Goal: Task Accomplishment & Management: Complete application form

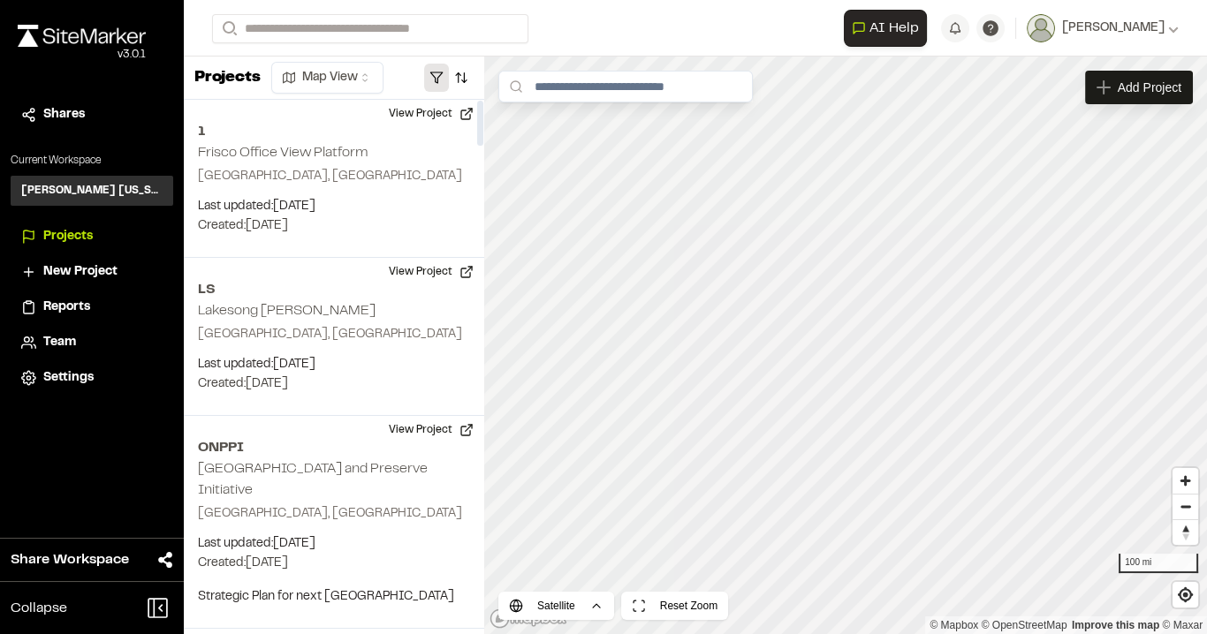
click at [433, 72] on button "button" at bounding box center [436, 78] width 25 height 28
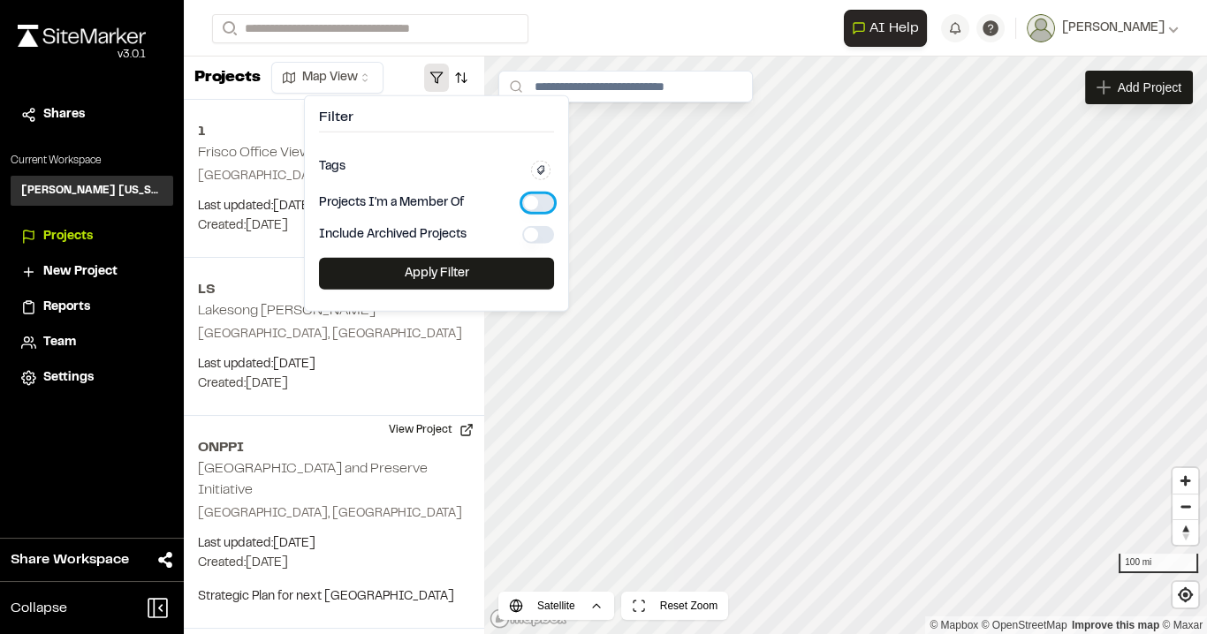
click at [534, 203] on button "button" at bounding box center [538, 203] width 32 height 18
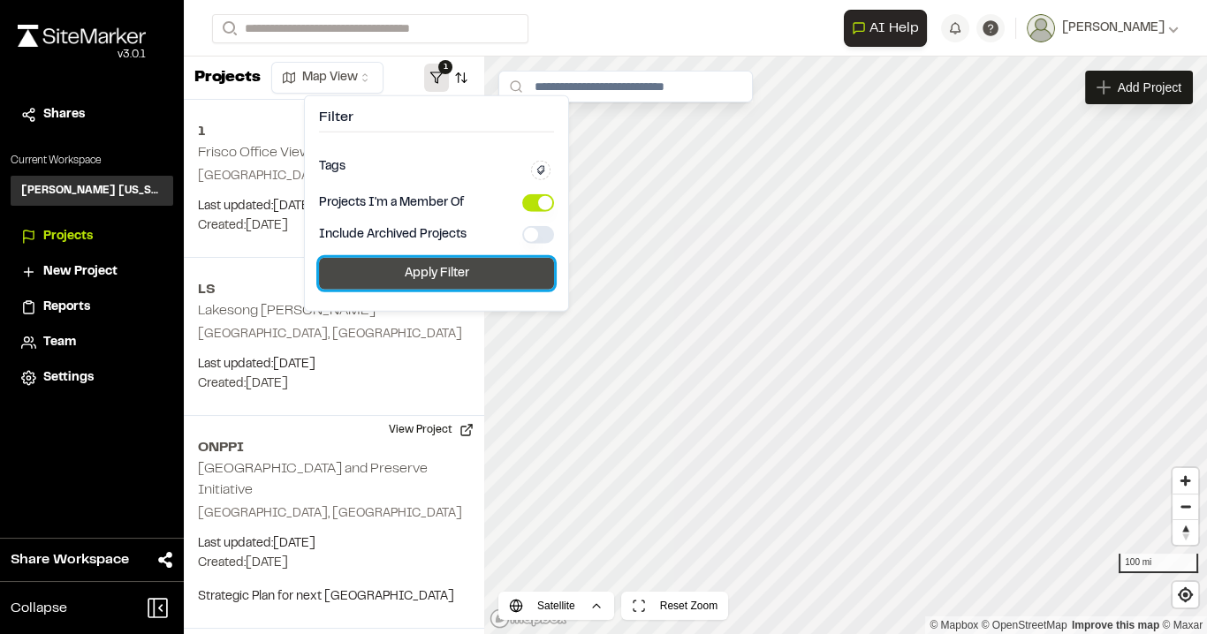
click at [471, 274] on button "Apply Filter" at bounding box center [436, 274] width 235 height 32
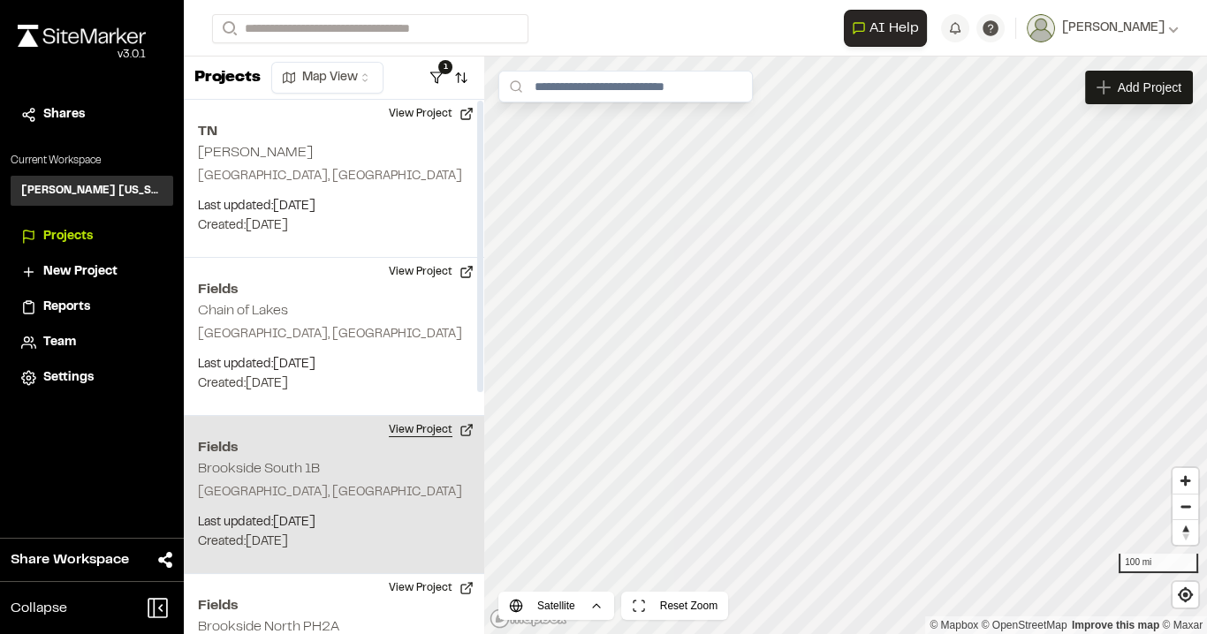
click at [426, 427] on button "View Project" at bounding box center [431, 430] width 106 height 28
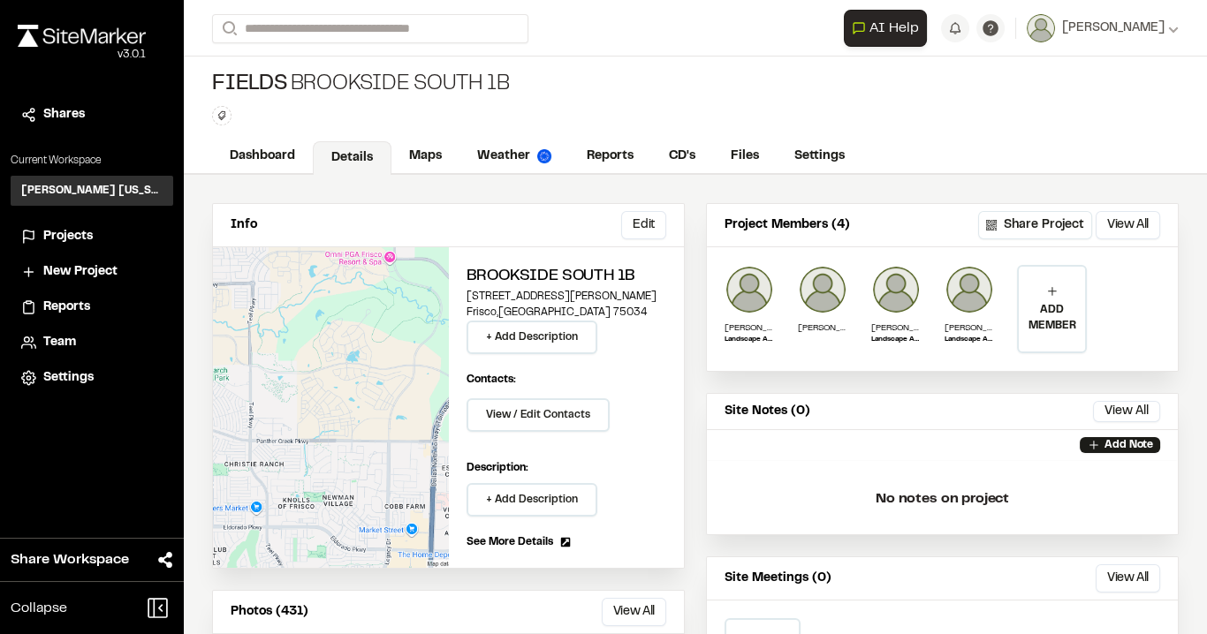
click at [58, 241] on span "Projects" at bounding box center [67, 236] width 49 height 19
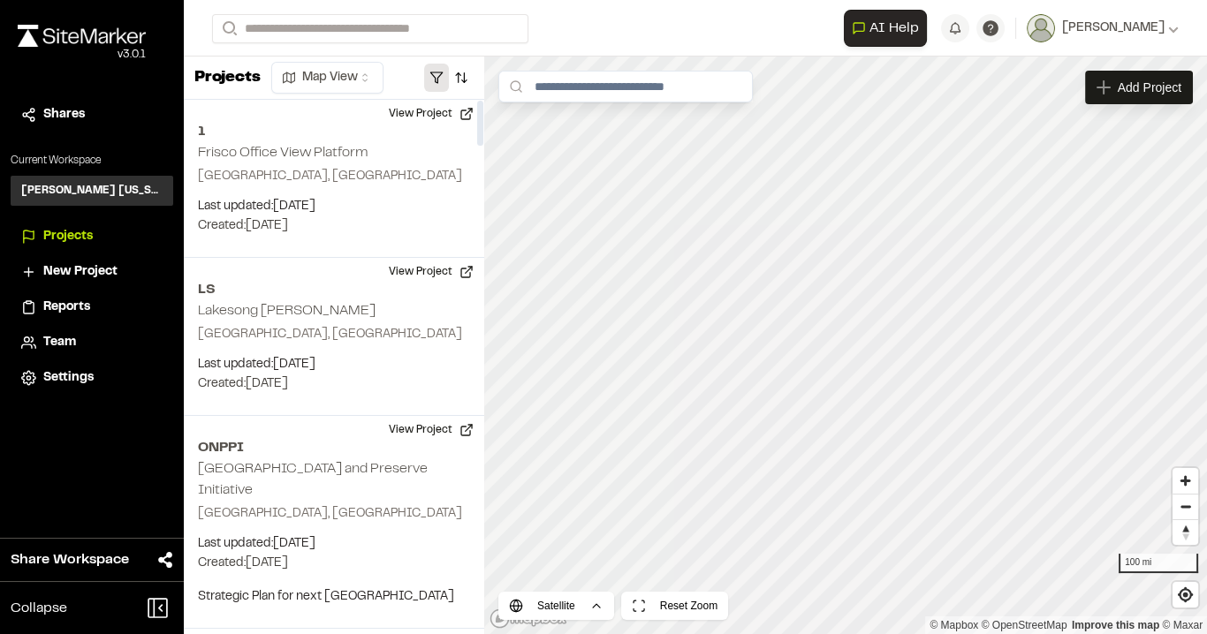
click at [439, 76] on button "button" at bounding box center [436, 78] width 25 height 28
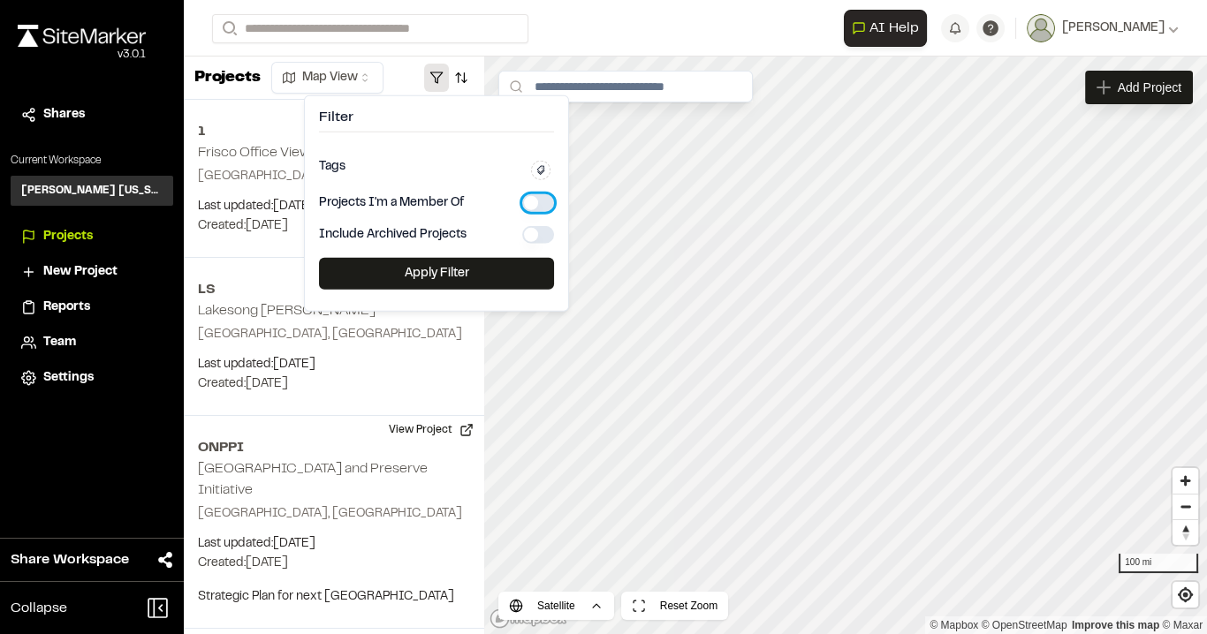
click at [540, 201] on button "button" at bounding box center [538, 203] width 32 height 18
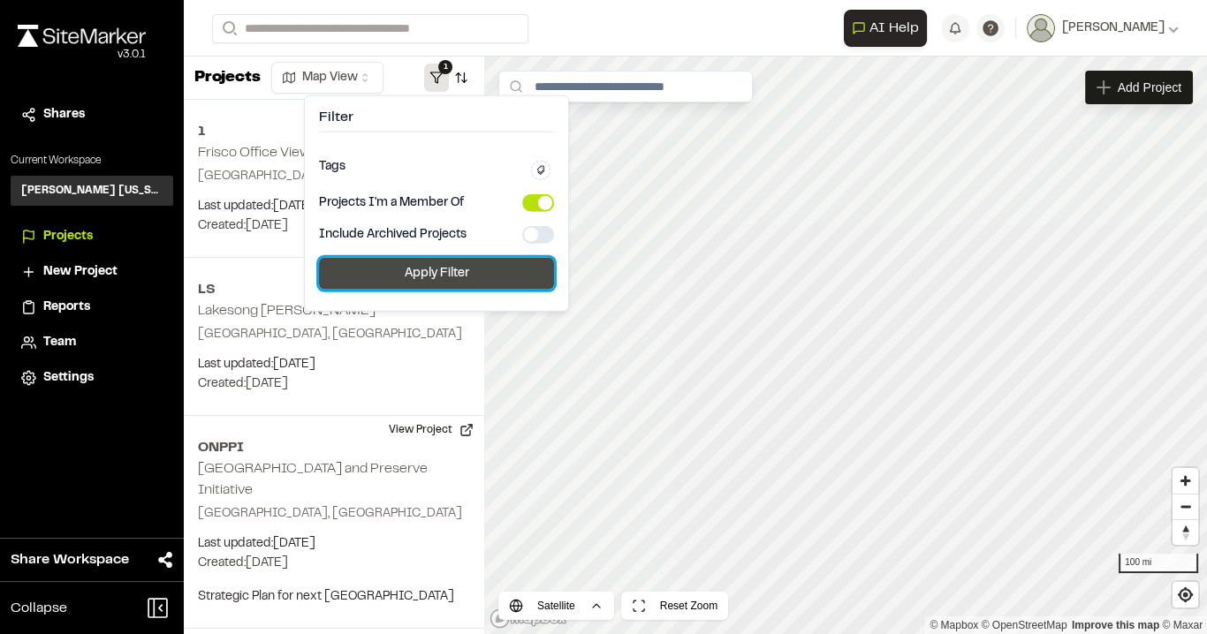
click at [463, 269] on button "Apply Filter" at bounding box center [436, 274] width 235 height 32
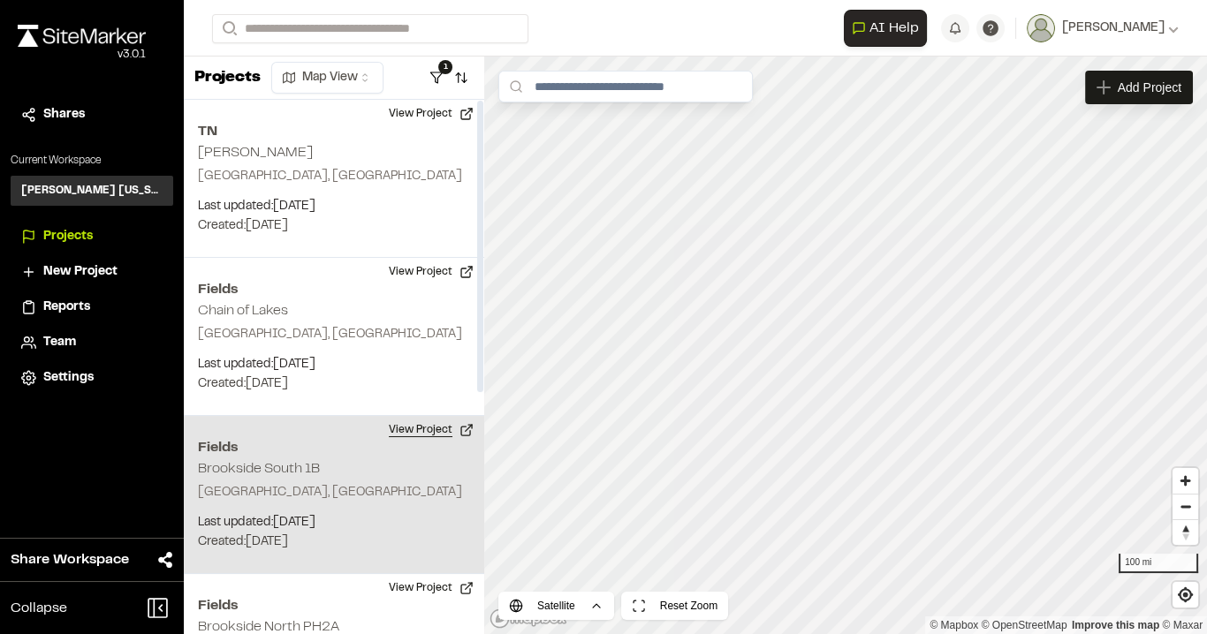
click at [413, 427] on button "View Project" at bounding box center [431, 430] width 106 height 28
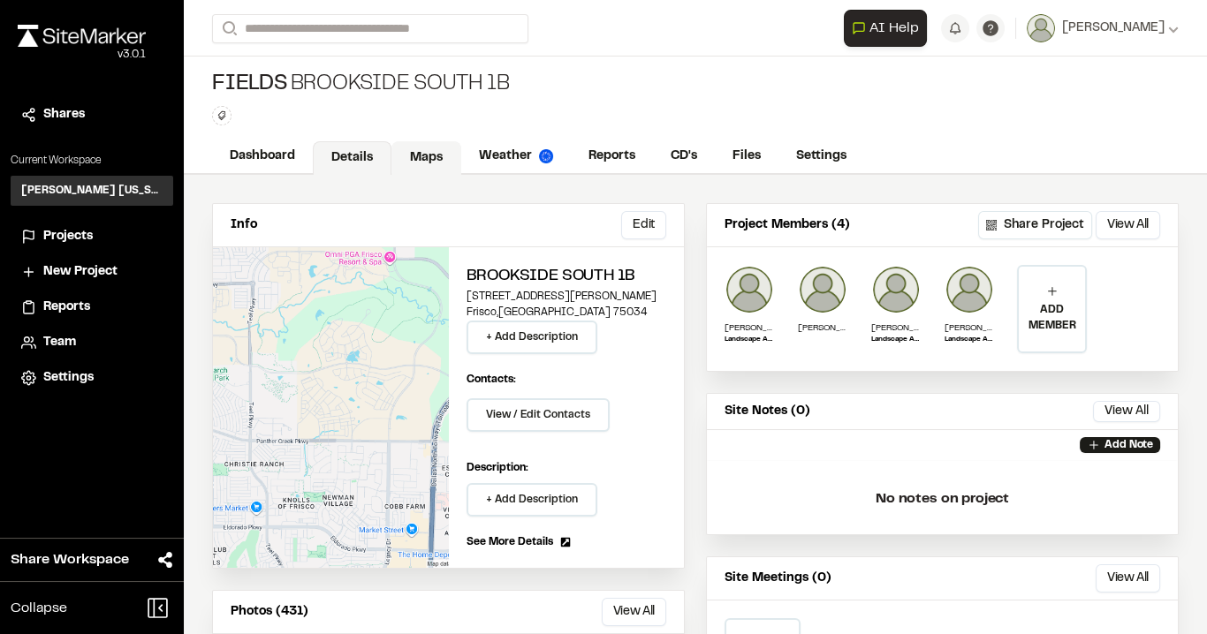
click at [405, 163] on link "Maps" at bounding box center [426, 158] width 70 height 34
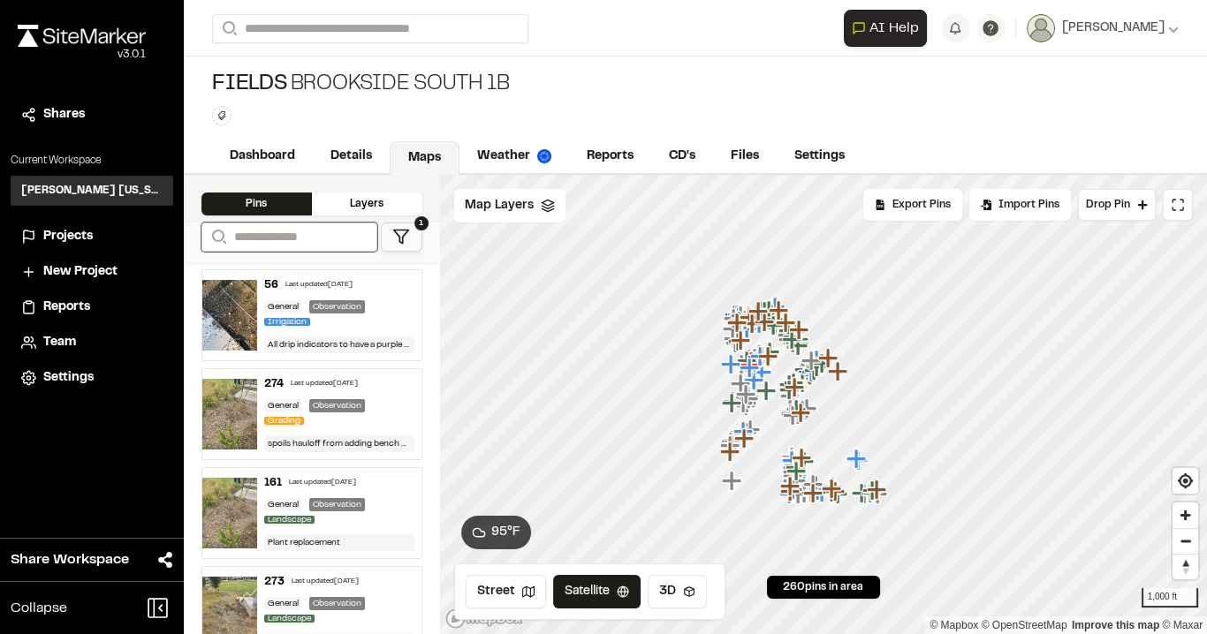
click at [259, 234] on input "Search" at bounding box center [289, 237] width 176 height 29
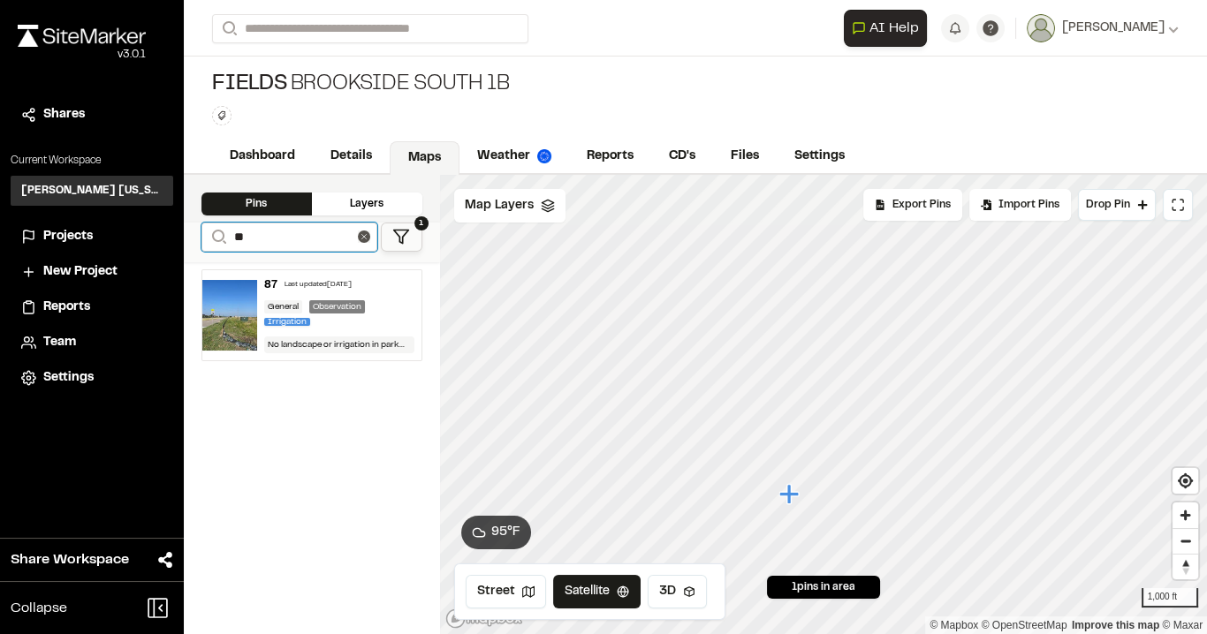
type input "**"
click at [401, 306] on div "General Observation Irrigation" at bounding box center [339, 314] width 150 height 29
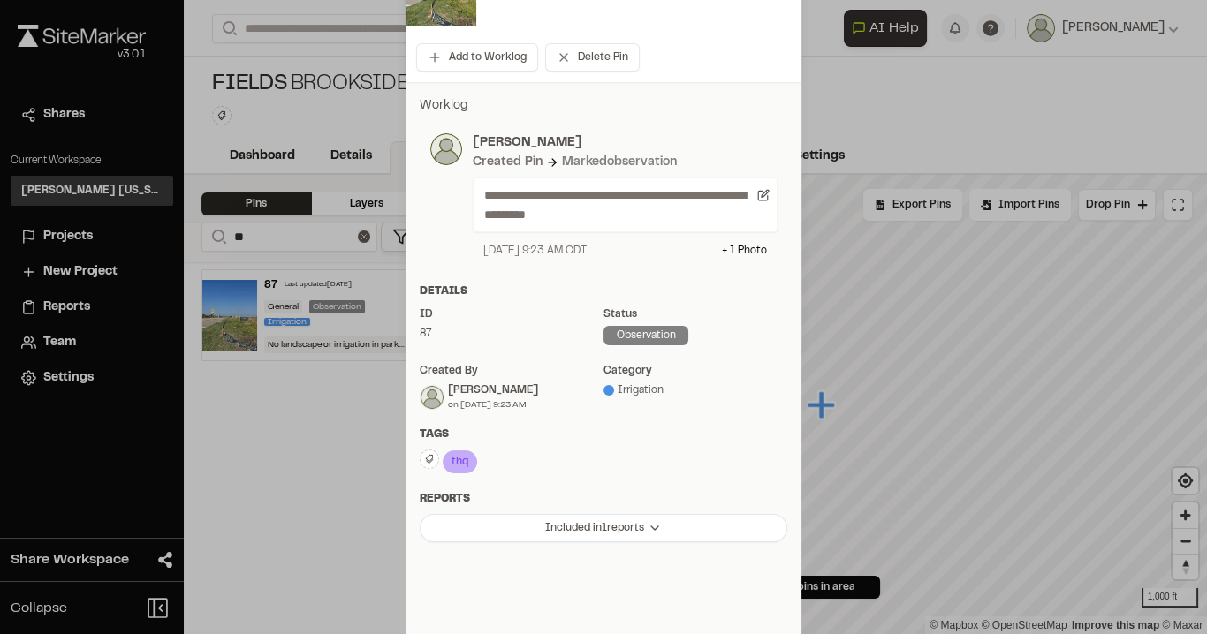
scroll to position [283, 0]
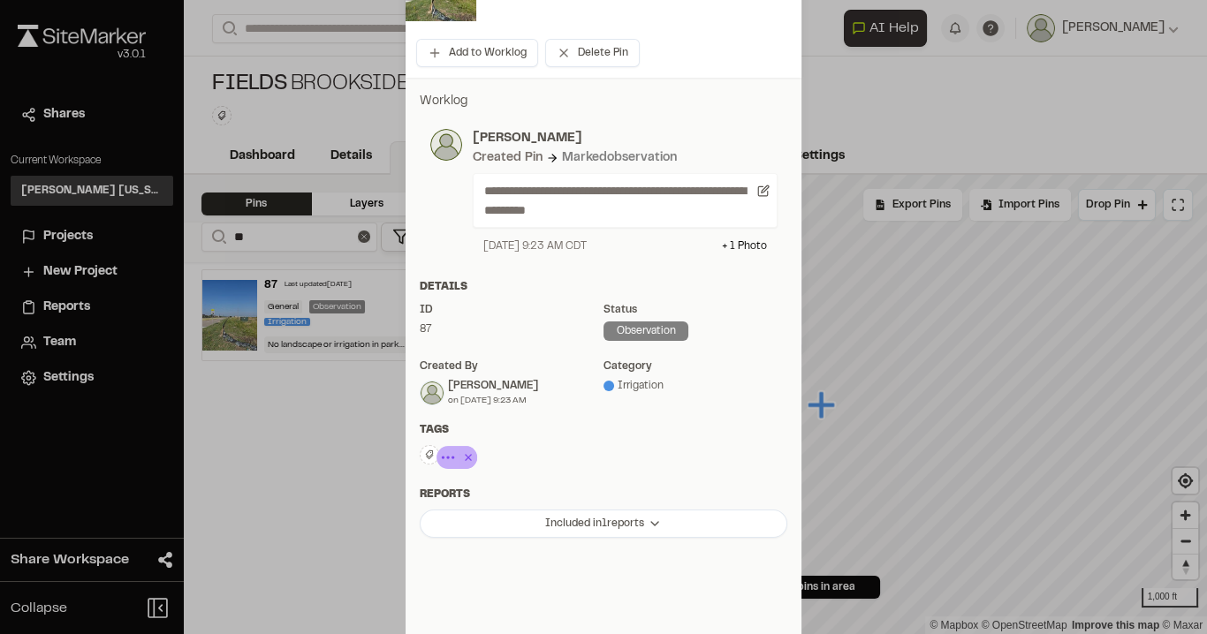
click at [459, 458] on icon at bounding box center [468, 457] width 18 height 21
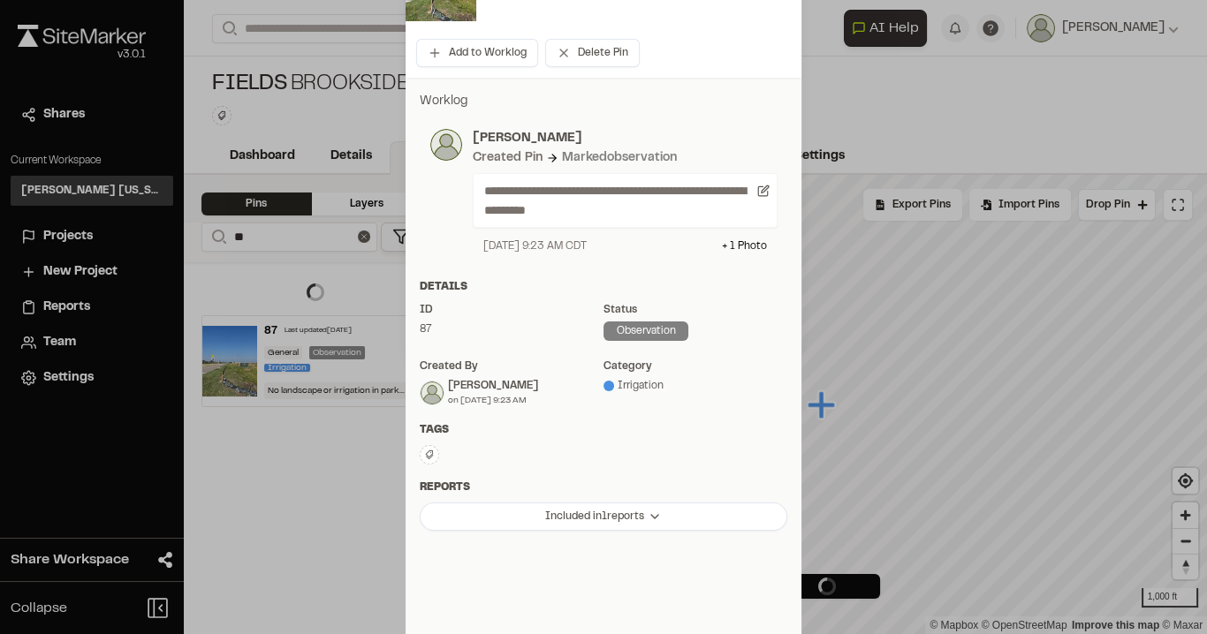
click at [426, 457] on icon at bounding box center [429, 455] width 11 height 11
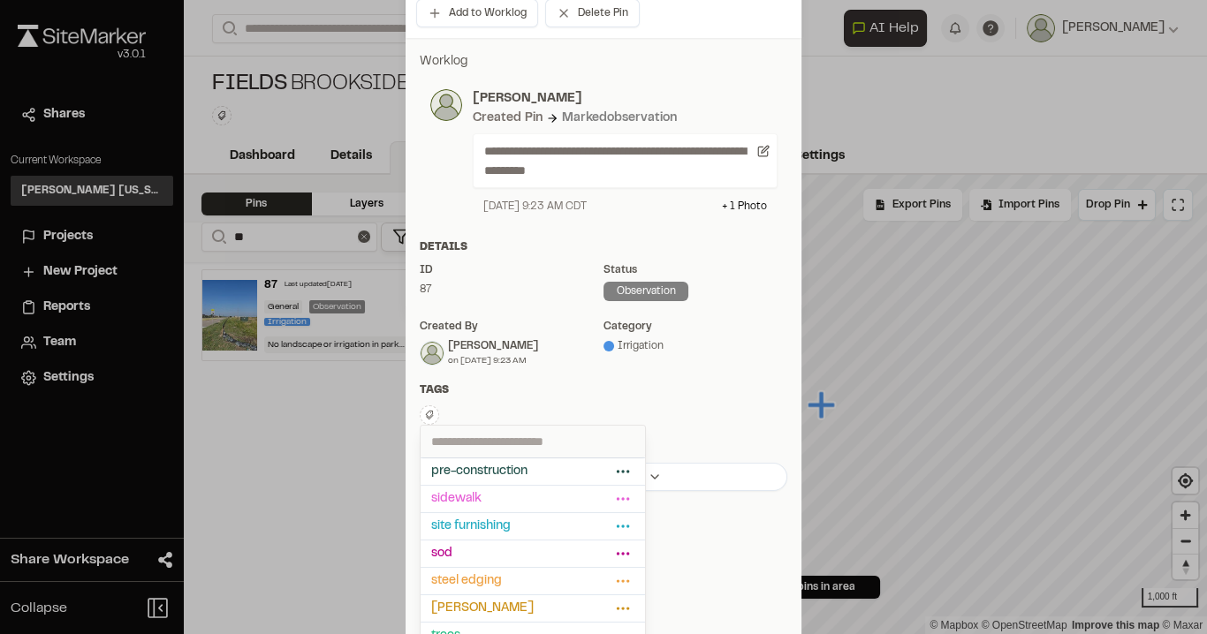
scroll to position [356, 0]
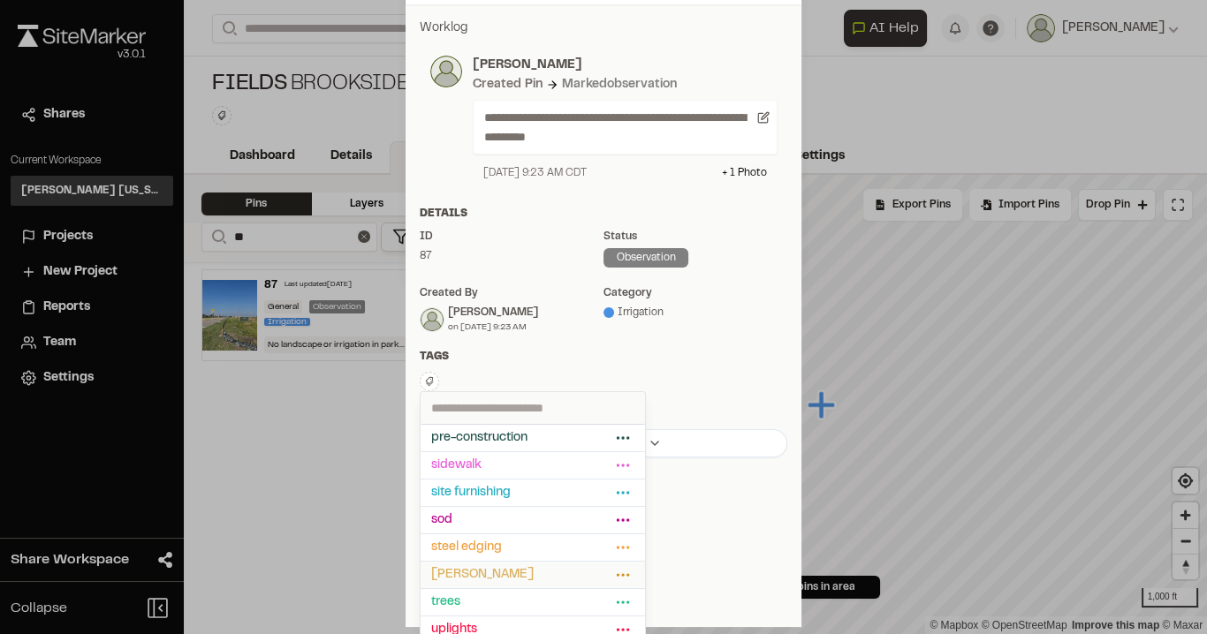
click at [502, 565] on span "[PERSON_NAME]" at bounding box center [521, 574] width 180 height 19
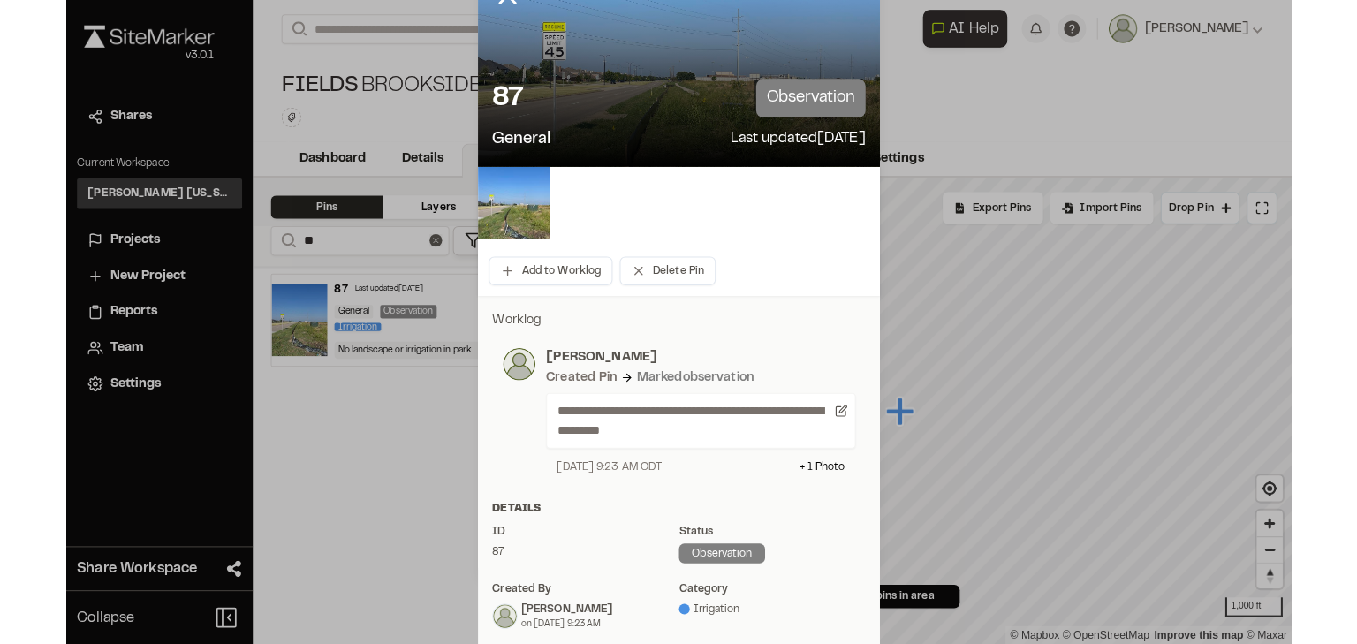
scroll to position [3, 0]
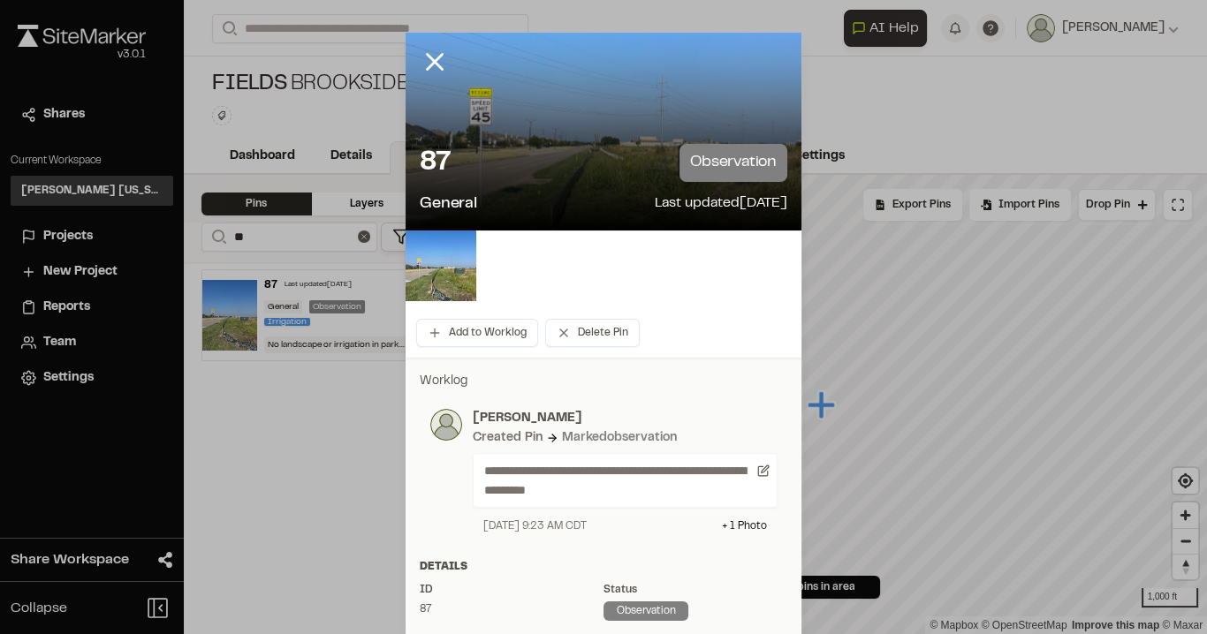
click at [430, 64] on div at bounding box center [603, 314] width 1207 height 634
click at [428, 57] on line at bounding box center [435, 62] width 15 height 15
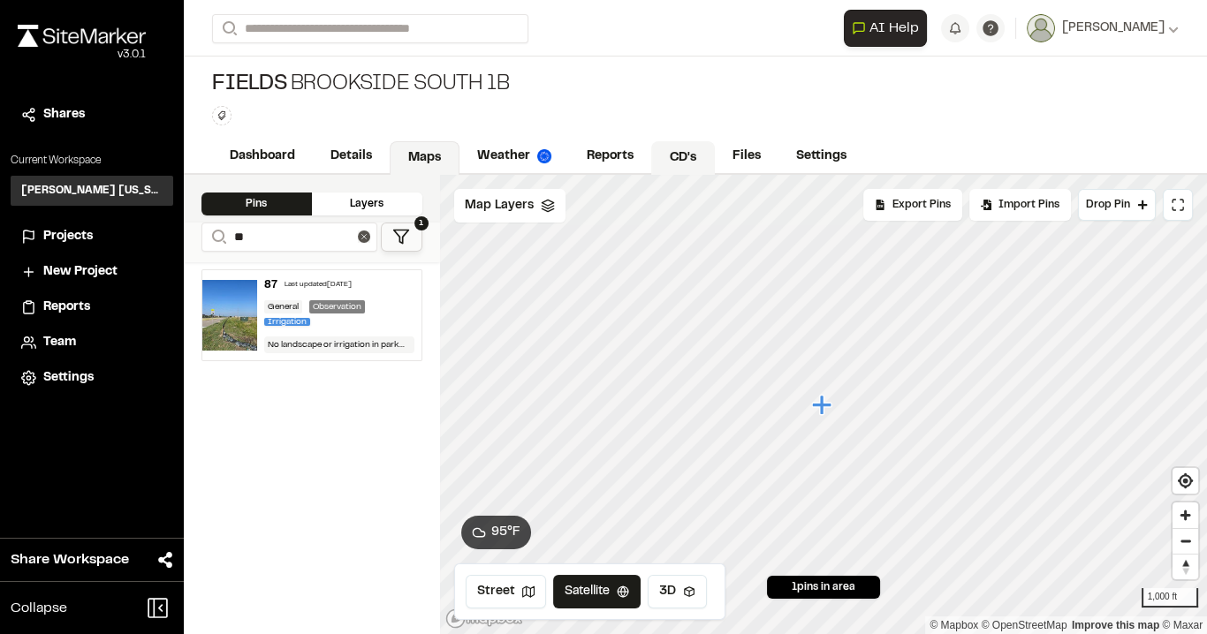
drag, startPoint x: 604, startPoint y: 155, endPoint x: 692, endPoint y: 166, distance: 88.2
click at [609, 155] on link "Reports" at bounding box center [610, 157] width 82 height 34
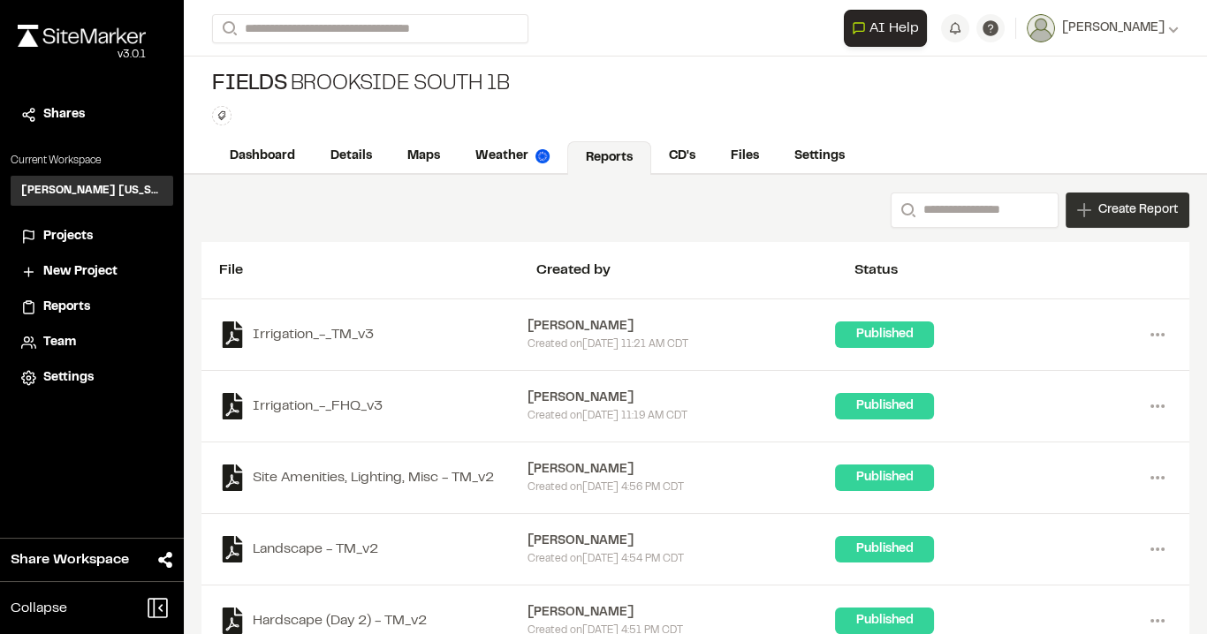
click at [1105, 209] on span "Create Report" at bounding box center [1138, 210] width 80 height 19
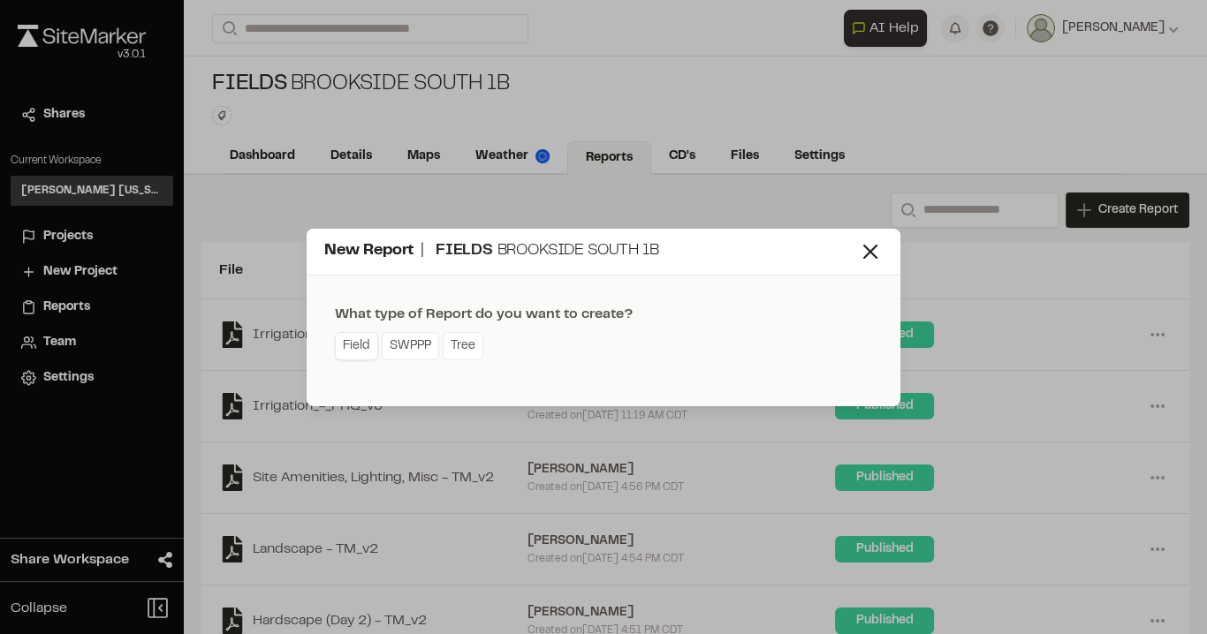
click at [358, 345] on link "Field" at bounding box center [356, 346] width 43 height 28
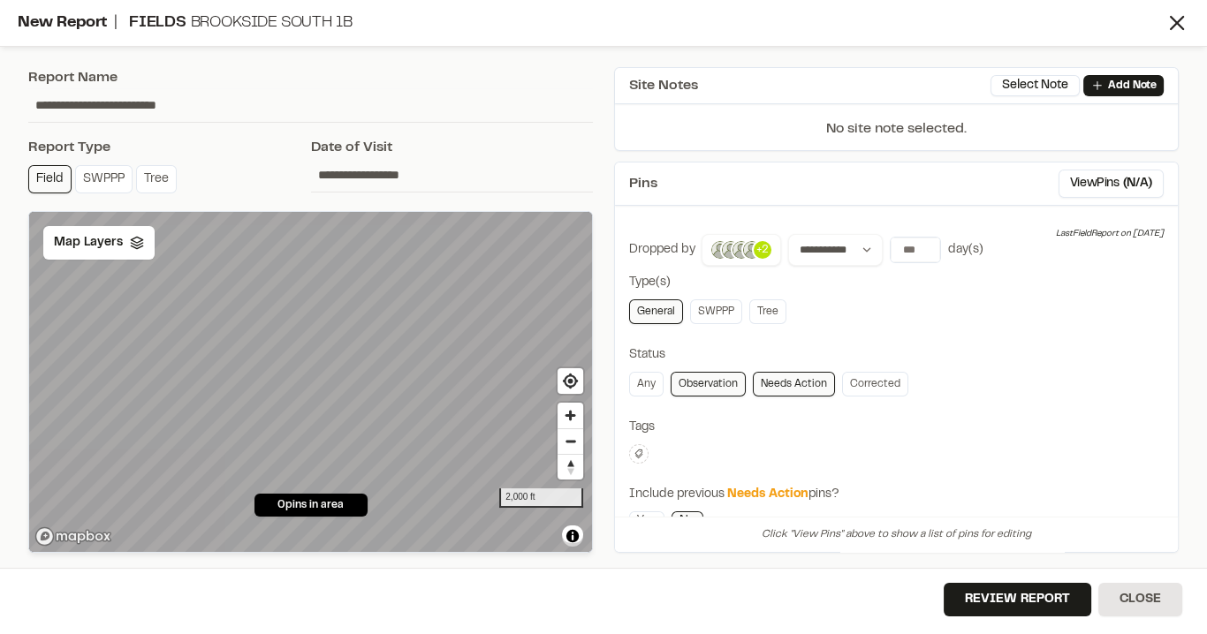
drag, startPoint x: 178, startPoint y: 107, endPoint x: 192, endPoint y: 102, distance: 14.8
click at [178, 107] on input "**********" at bounding box center [310, 105] width 564 height 34
drag, startPoint x: 220, startPoint y: 99, endPoint x: 25, endPoint y: 96, distance: 195.2
click at [18, 93] on div "**********" at bounding box center [311, 310] width 586 height 507
paste input "text"
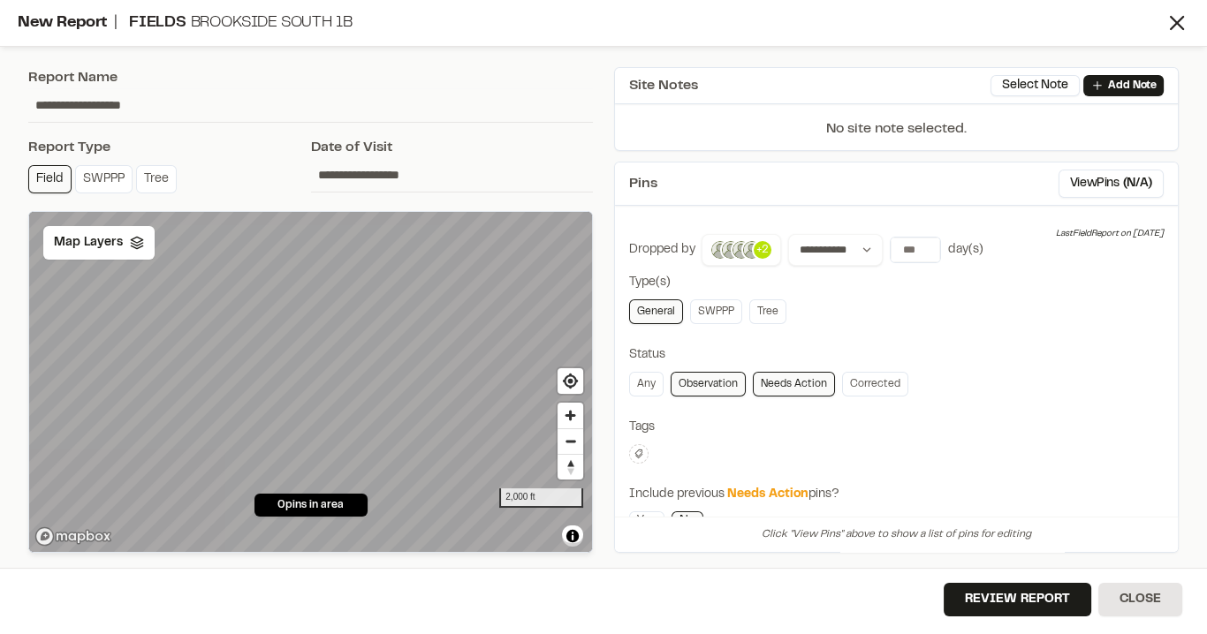
click at [193, 102] on input "**********" at bounding box center [310, 105] width 564 height 34
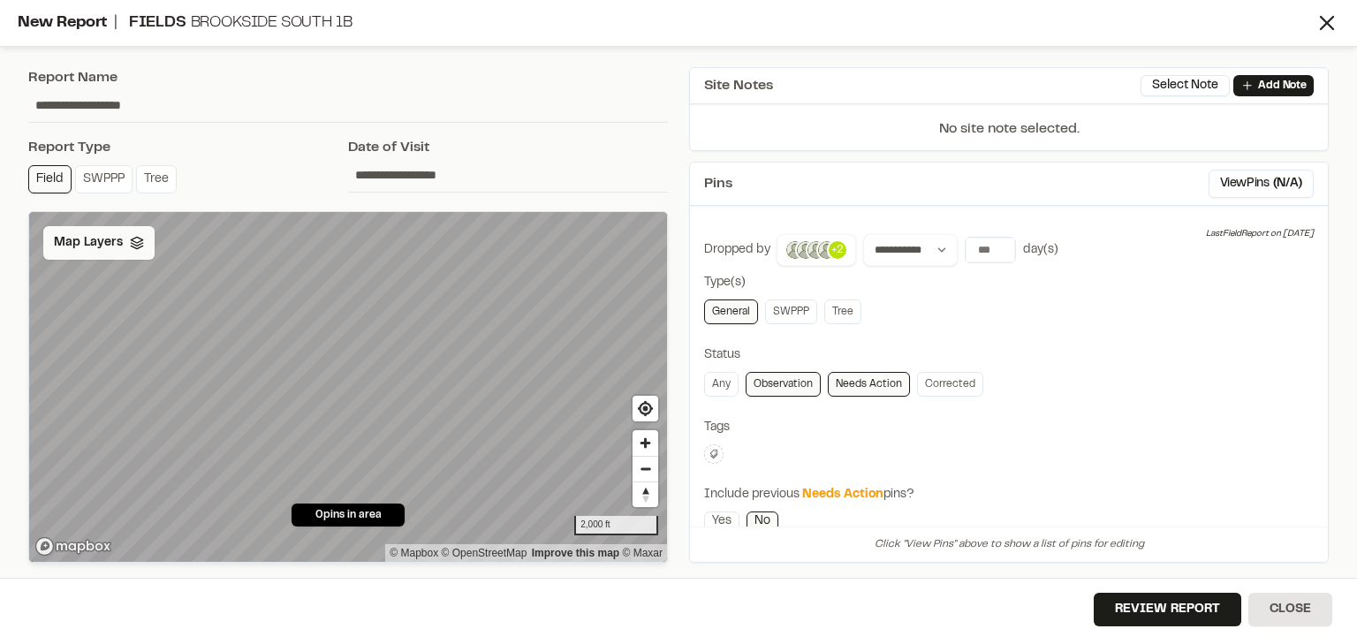
type input "**********"
click at [134, 239] on icon at bounding box center [137, 243] width 14 height 14
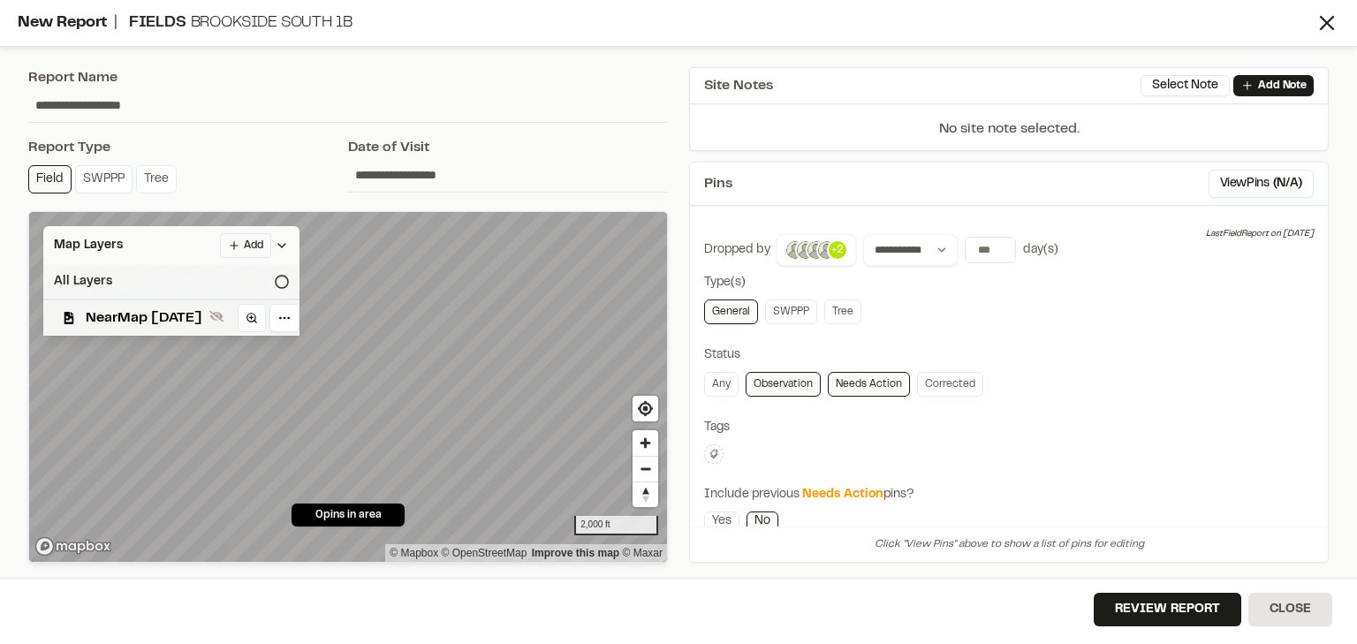
click at [289, 281] on icon at bounding box center [282, 282] width 14 height 14
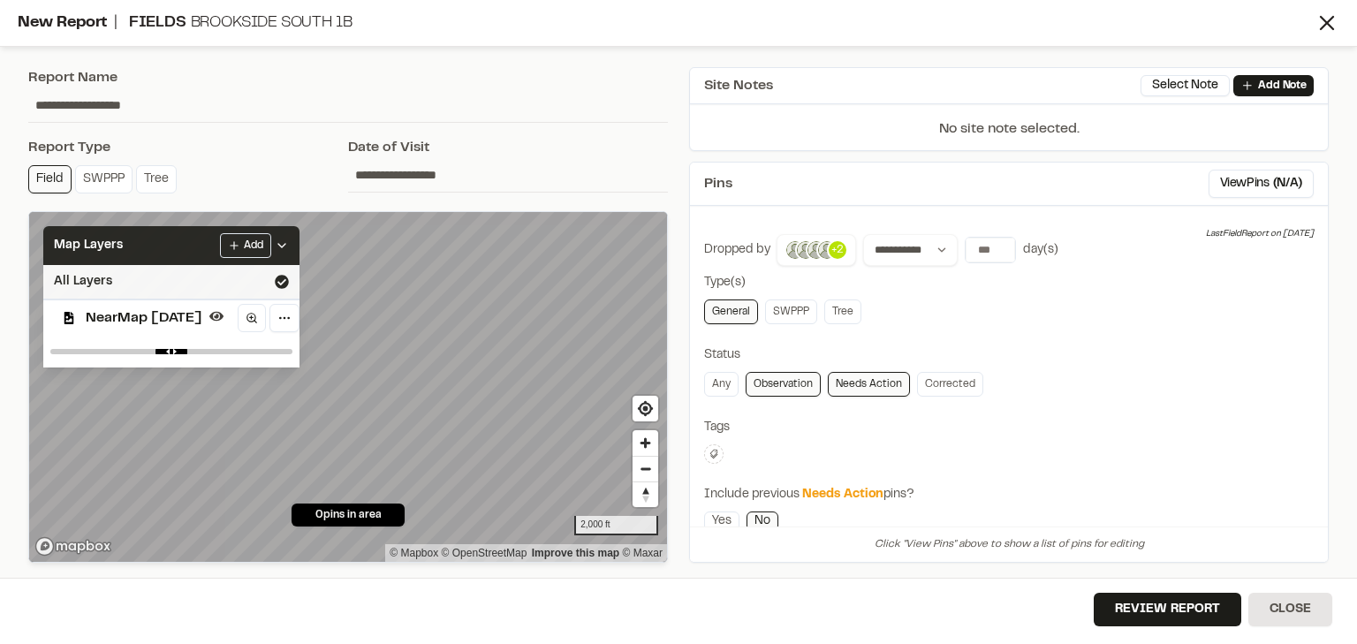
click at [289, 243] on icon at bounding box center [282, 246] width 14 height 14
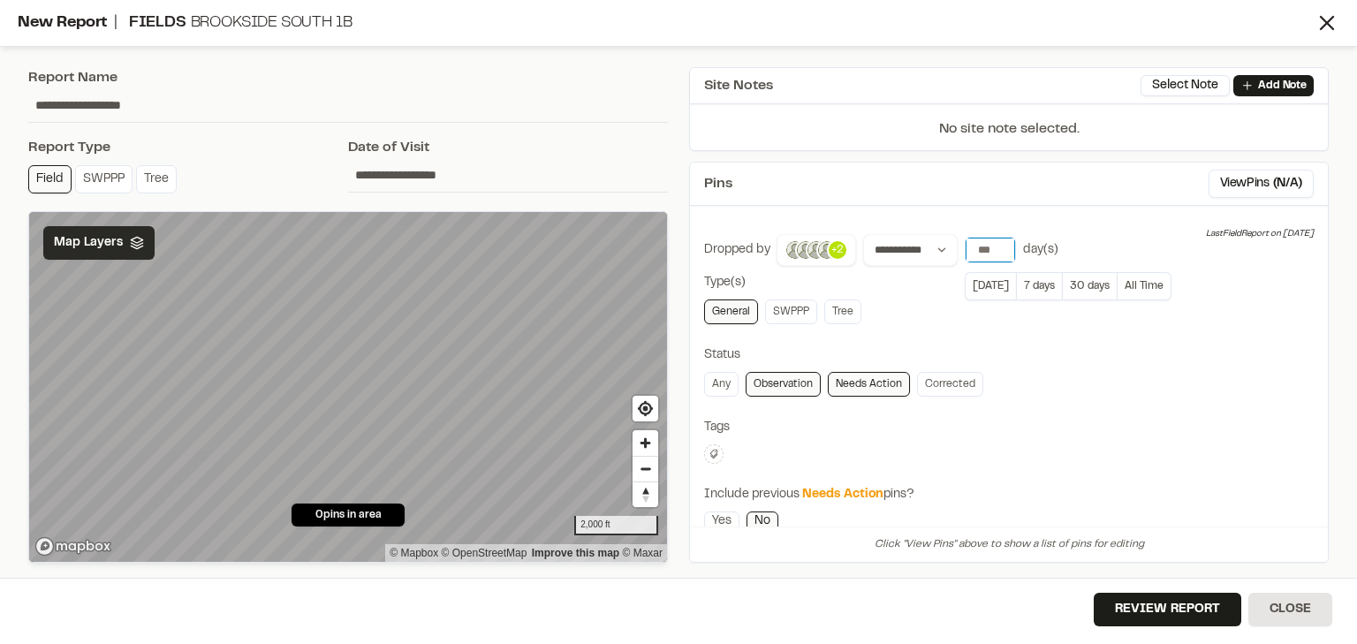
drag, startPoint x: 985, startPoint y: 246, endPoint x: 962, endPoint y: 245, distance: 23.0
click at [965, 245] on input "number" at bounding box center [989, 250] width 49 height 25
click at [1131, 289] on button "All Time" at bounding box center [1144, 286] width 54 height 28
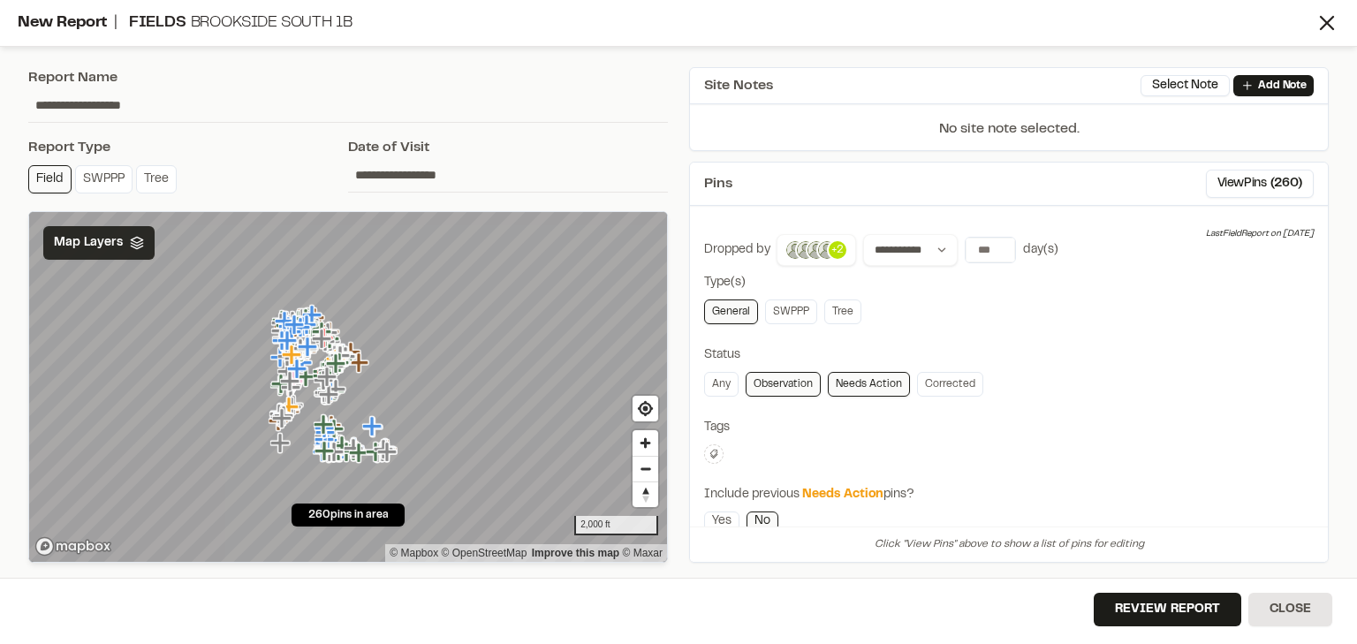
scroll to position [71, 0]
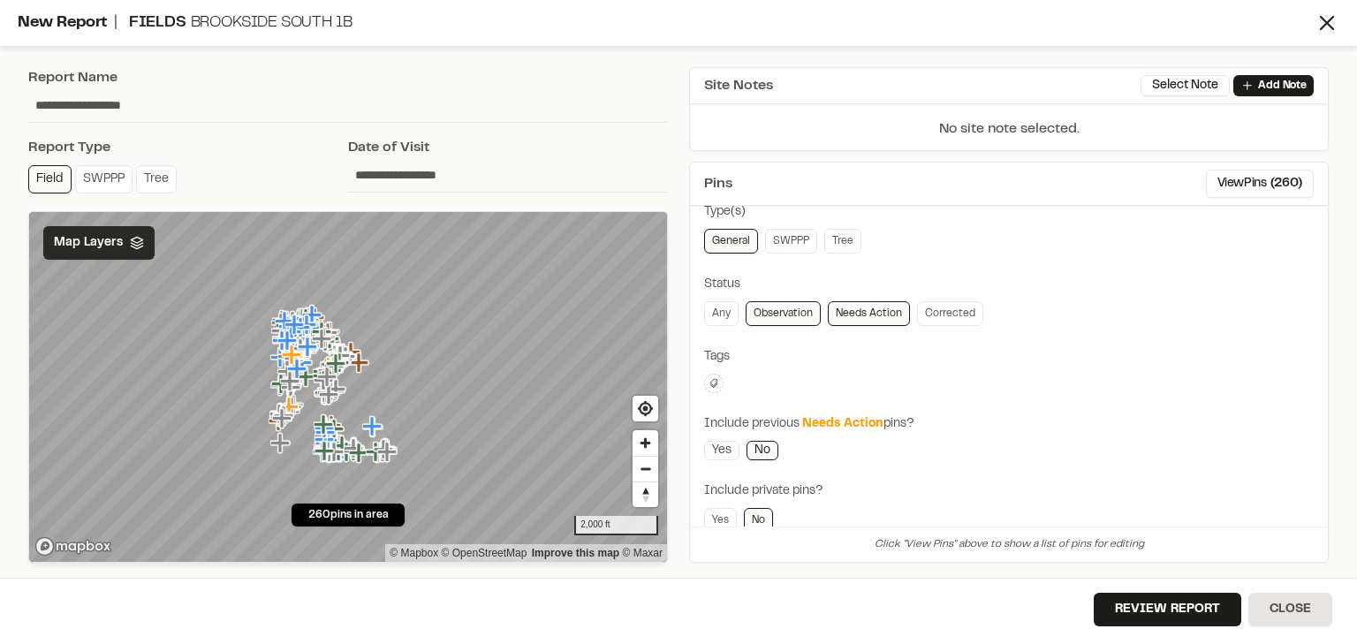
click at [710, 387] on button at bounding box center [713, 383] width 19 height 19
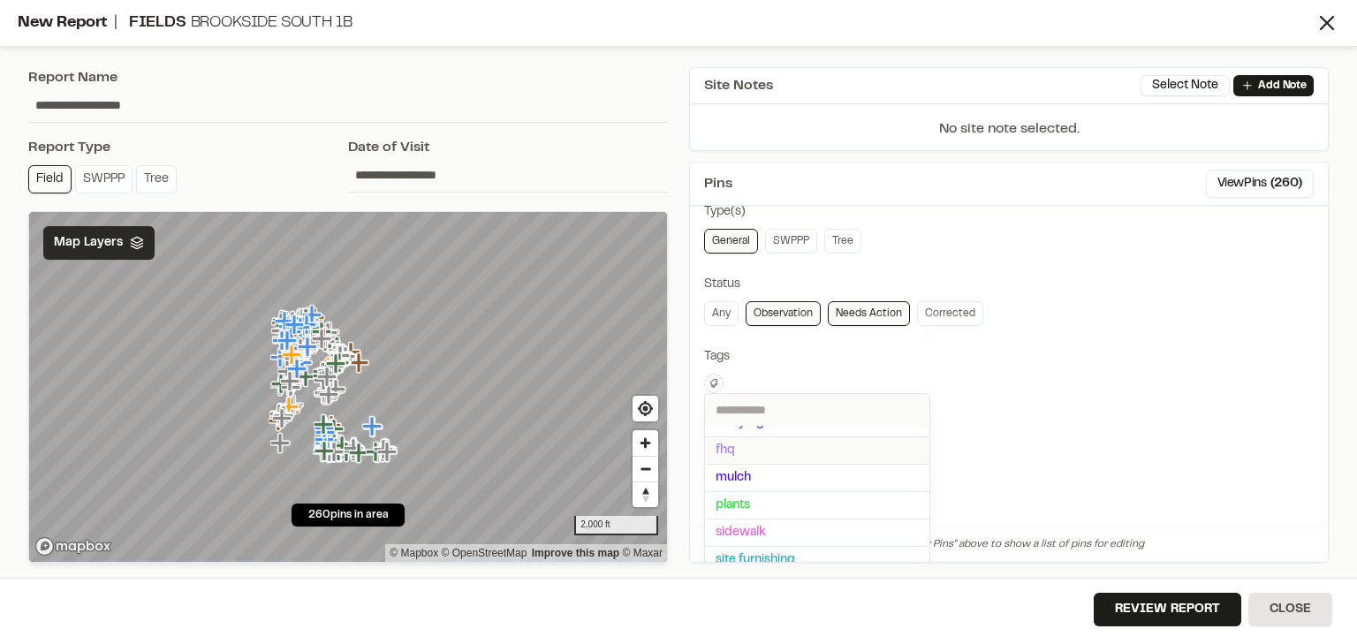
click at [746, 445] on span "fhq" at bounding box center [817, 450] width 203 height 19
click at [1025, 392] on div at bounding box center [678, 322] width 1357 height 644
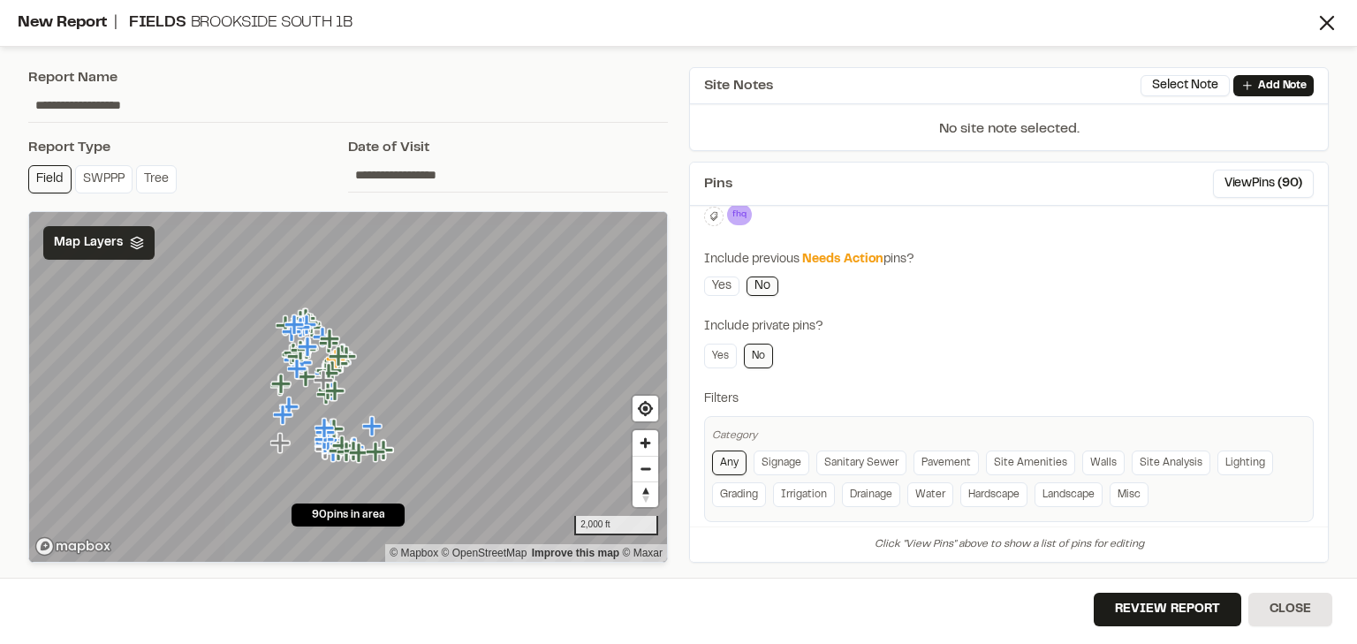
scroll to position [256, 0]
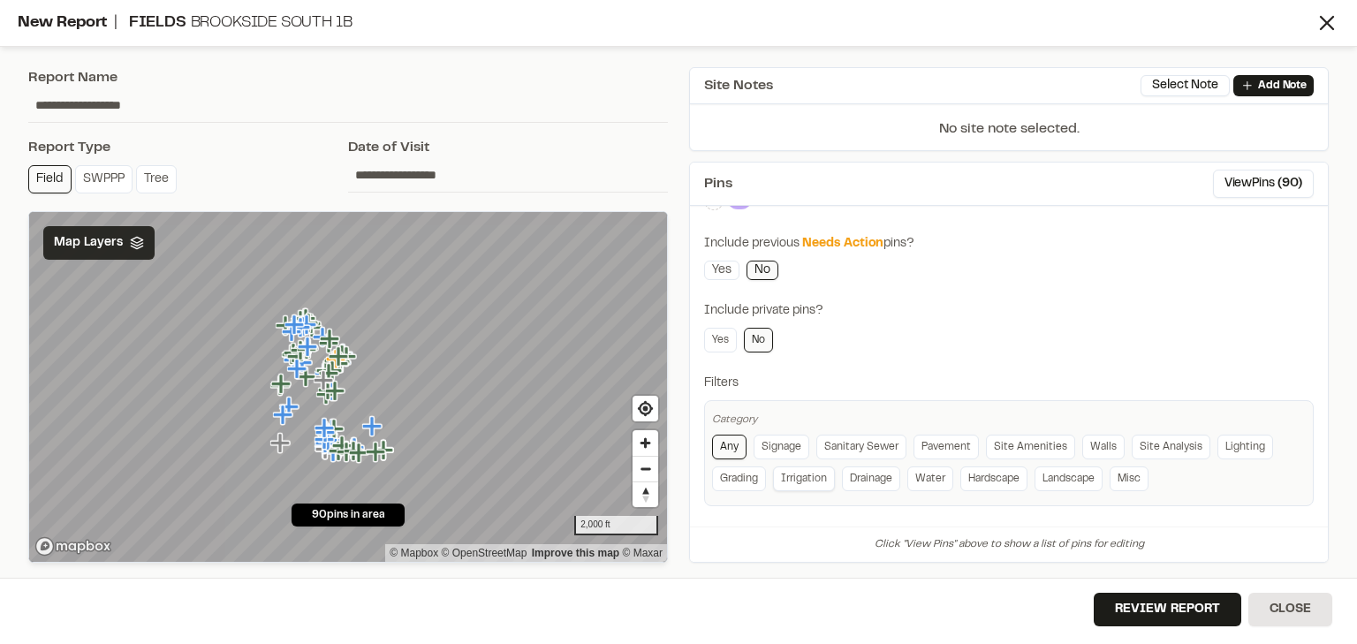
click at [814, 473] on link "Irrigation" at bounding box center [804, 478] width 62 height 25
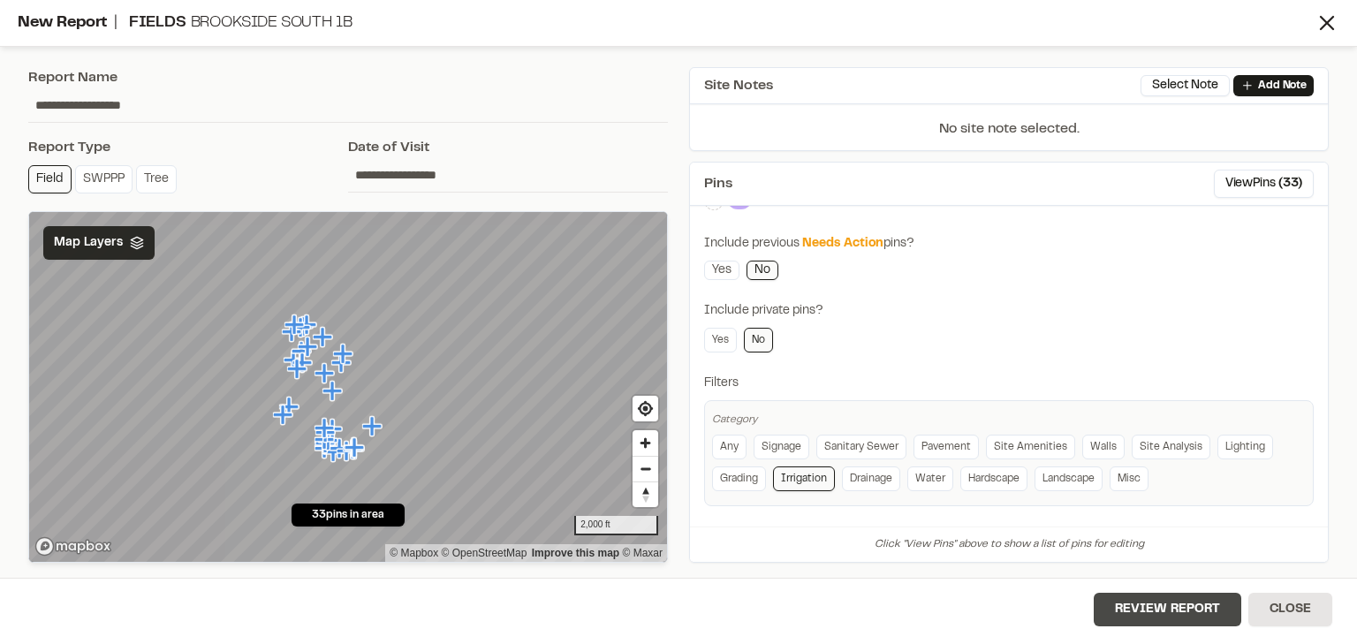
click at [1135, 604] on button "Review Report" at bounding box center [1168, 610] width 148 height 34
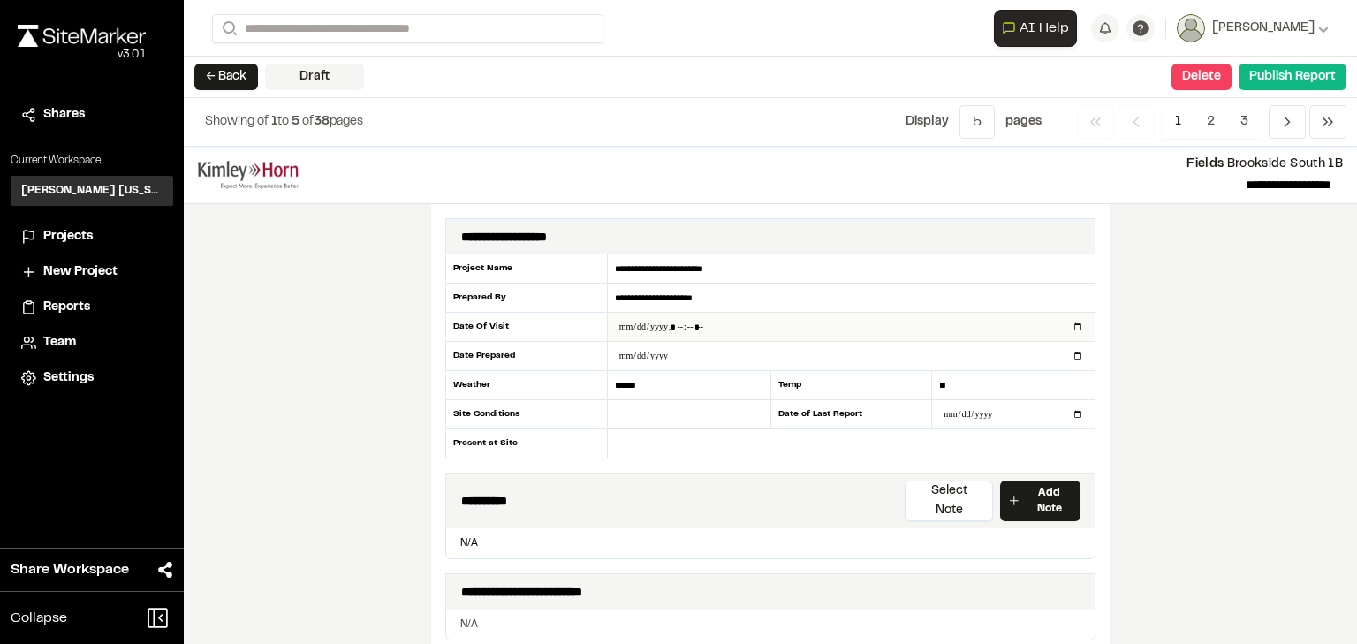
click at [640, 321] on input "datetime-local" at bounding box center [851, 327] width 487 height 28
click at [1074, 325] on input "datetime-local" at bounding box center [851, 327] width 487 height 28
type input "**********"
click at [1206, 403] on div "**********" at bounding box center [770, 395] width 1173 height 497
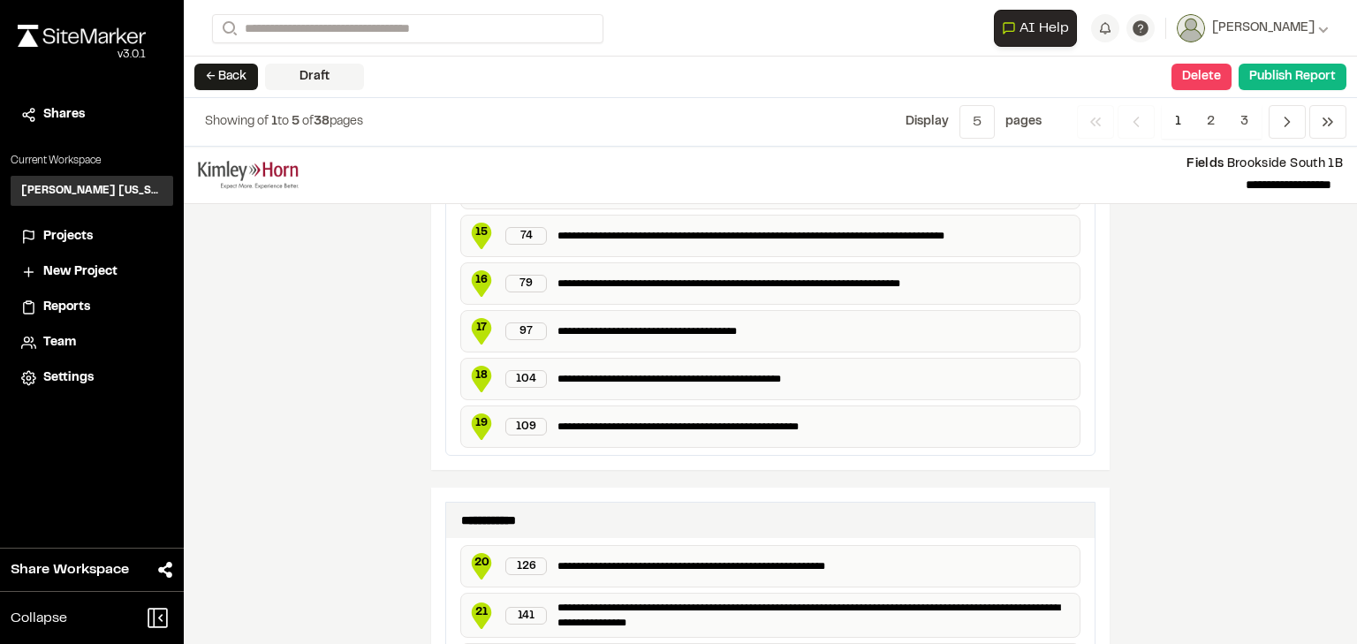
scroll to position [1696, 0]
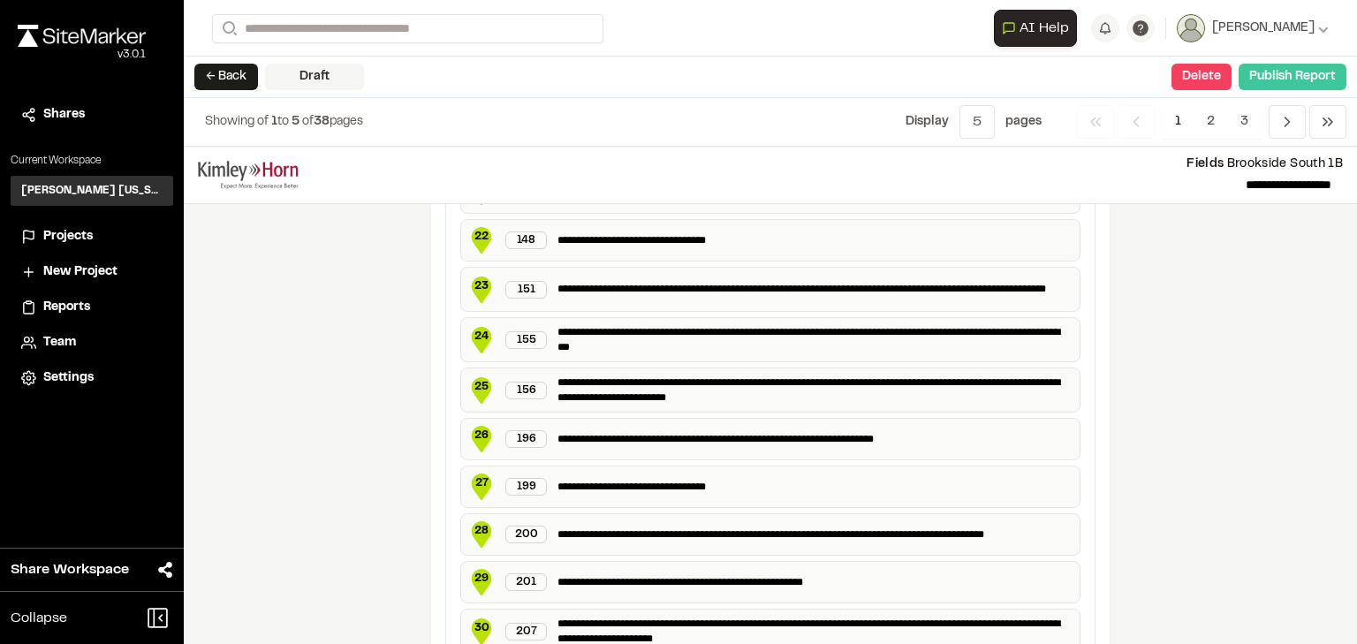
click at [1206, 88] on button "Publish Report" at bounding box center [1292, 77] width 108 height 27
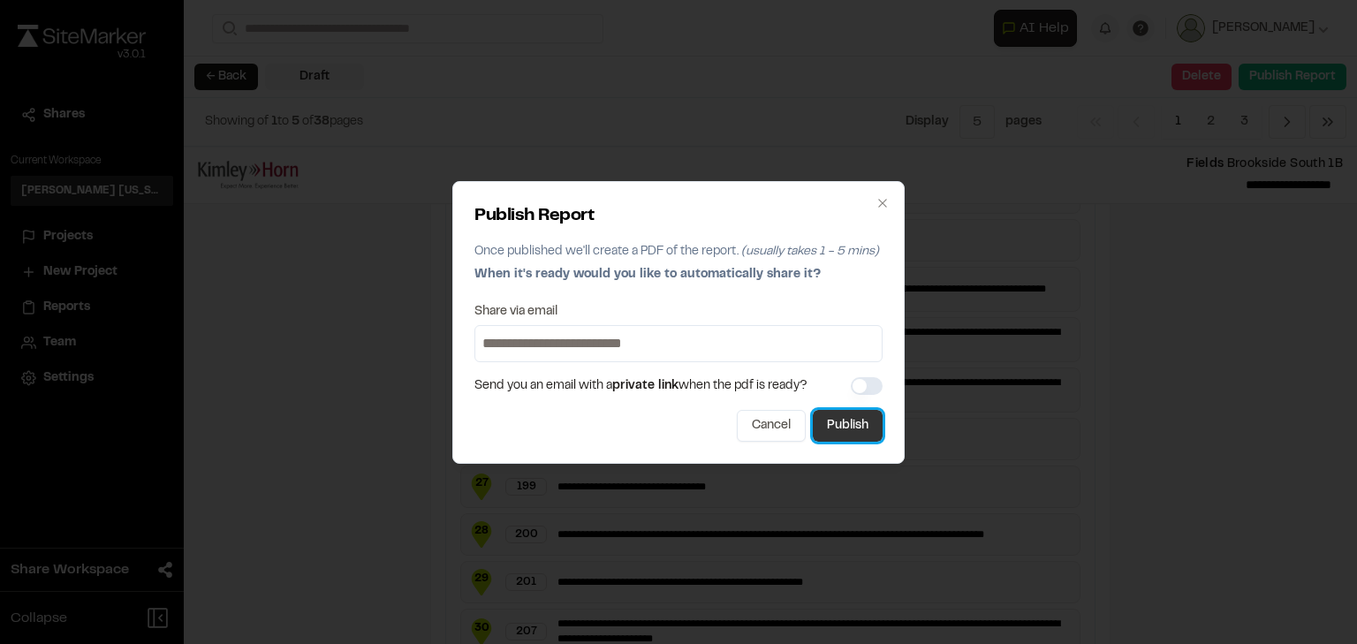
click at [837, 417] on button "Publish" at bounding box center [848, 426] width 70 height 32
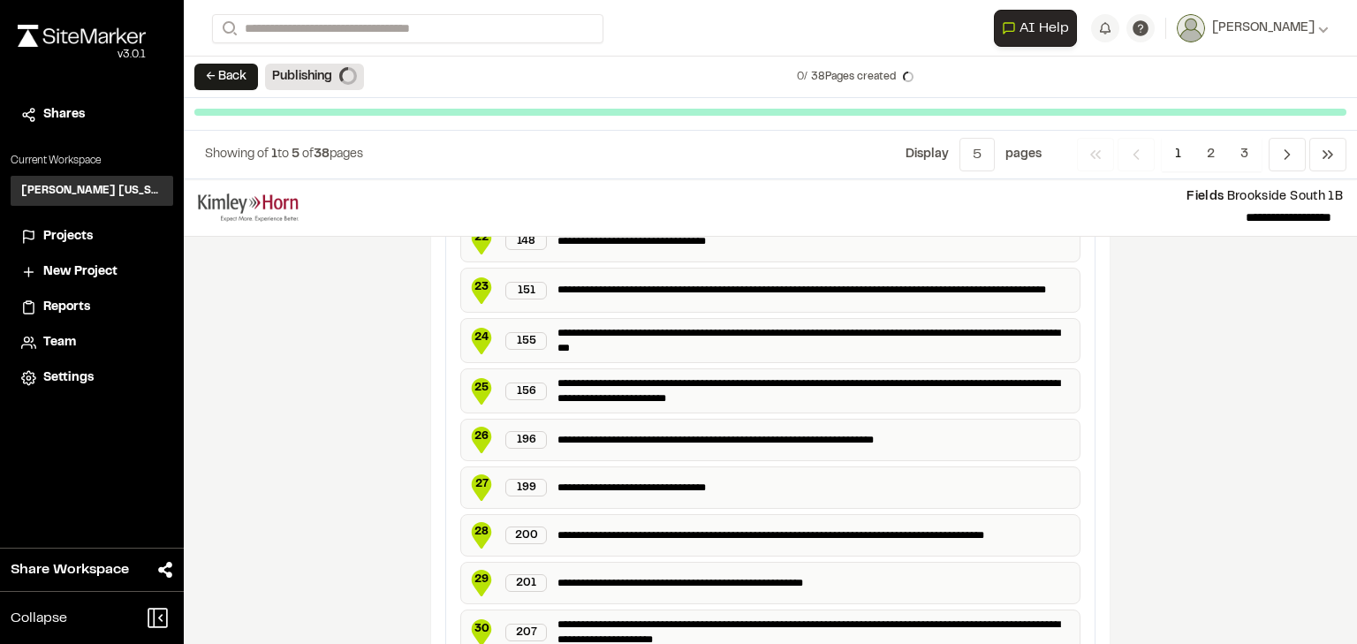
scroll to position [1684, 0]
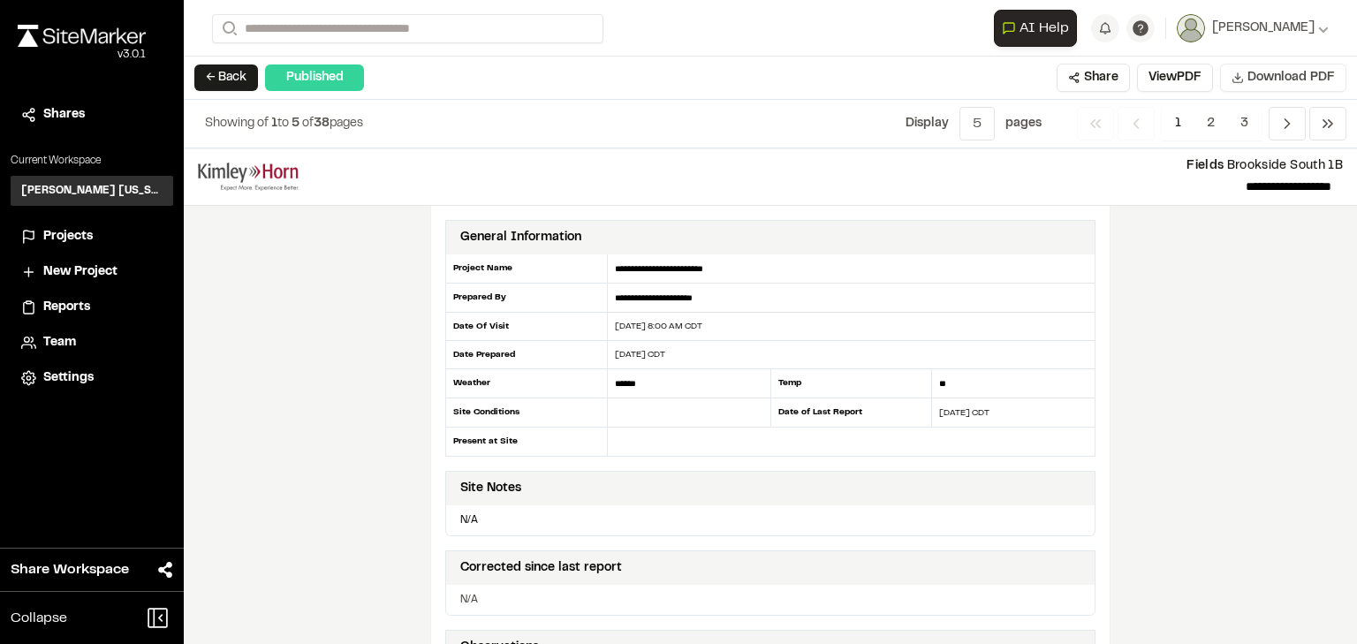
click at [1206, 81] on span "Download PDF" at bounding box center [1290, 77] width 87 height 19
click at [216, 78] on button "← Back" at bounding box center [226, 77] width 64 height 27
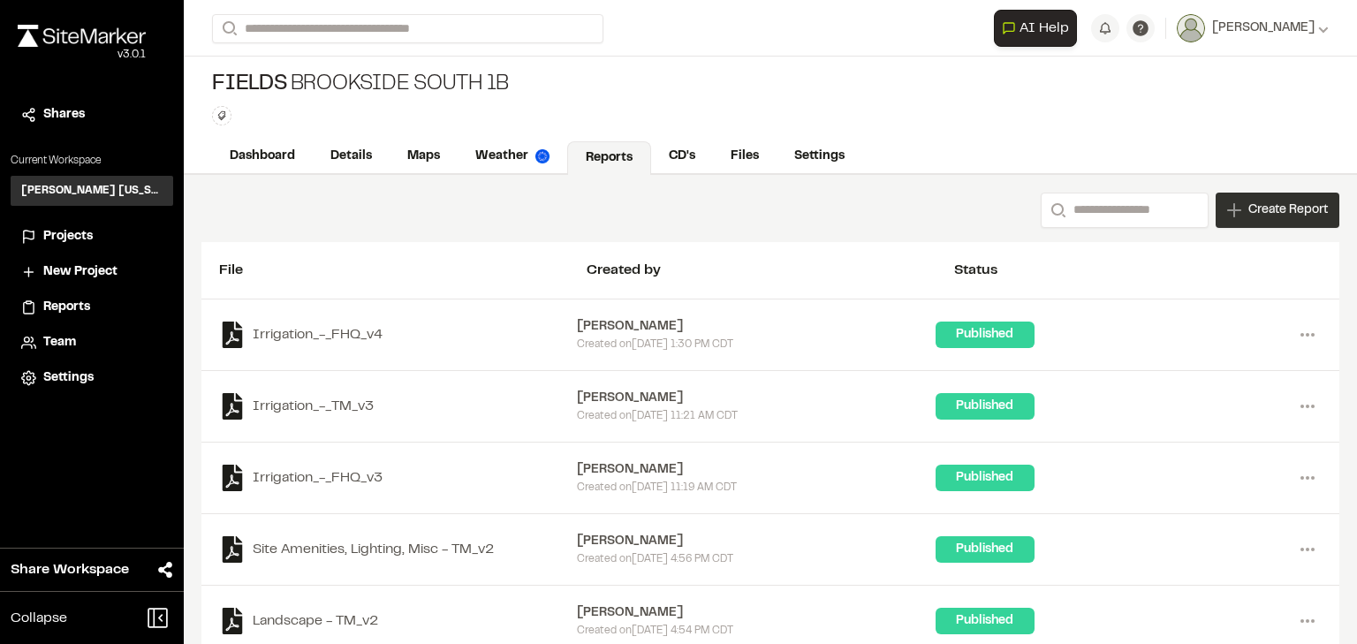
click at [1206, 205] on span "Create Report" at bounding box center [1288, 210] width 80 height 19
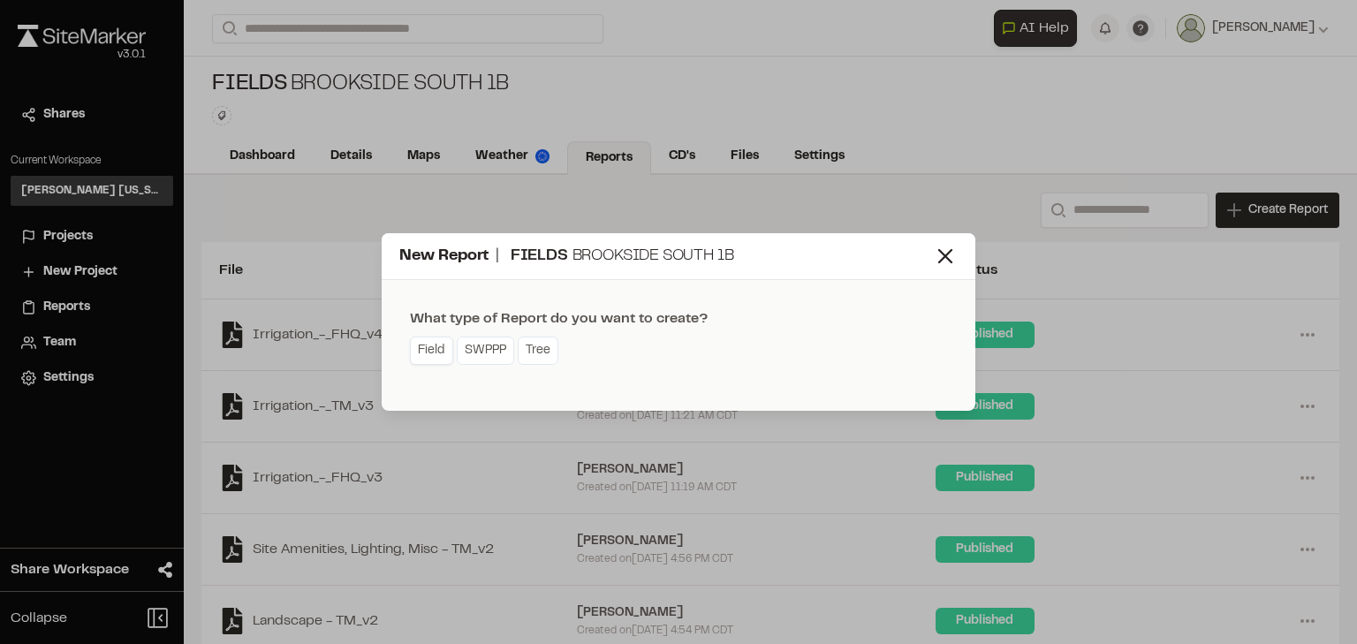
click at [420, 356] on link "Field" at bounding box center [431, 351] width 43 height 28
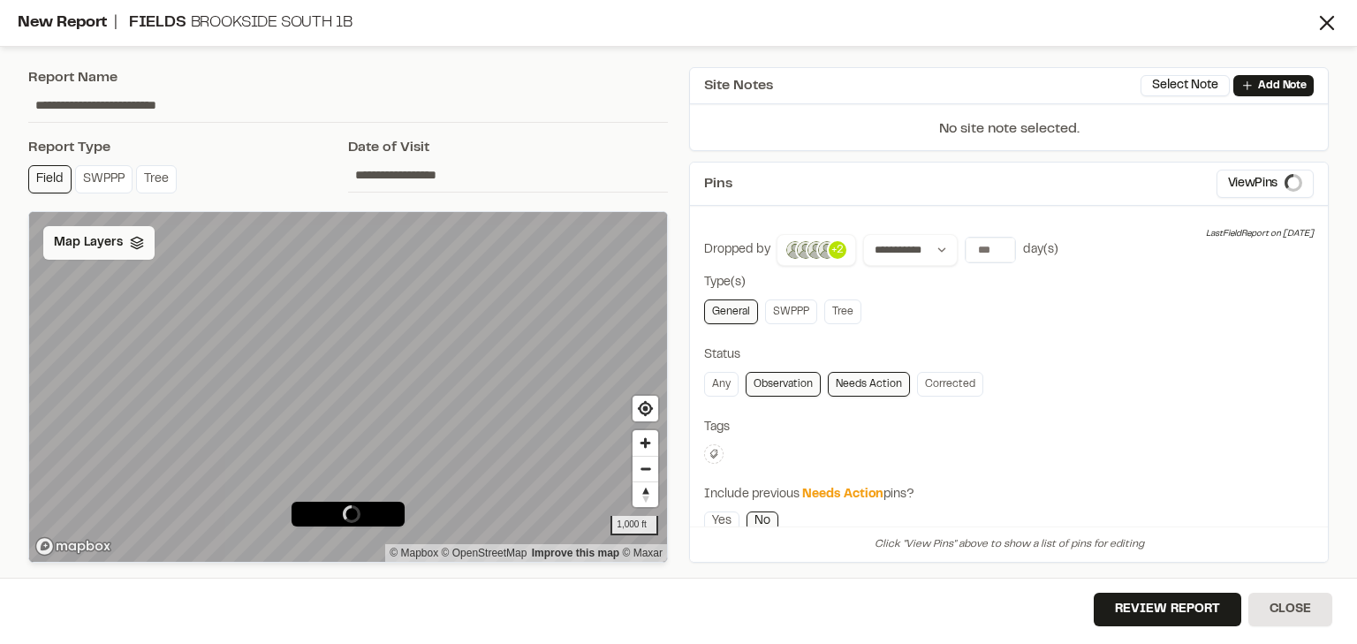
click at [138, 246] on polyline at bounding box center [136, 247] width 11 height 3
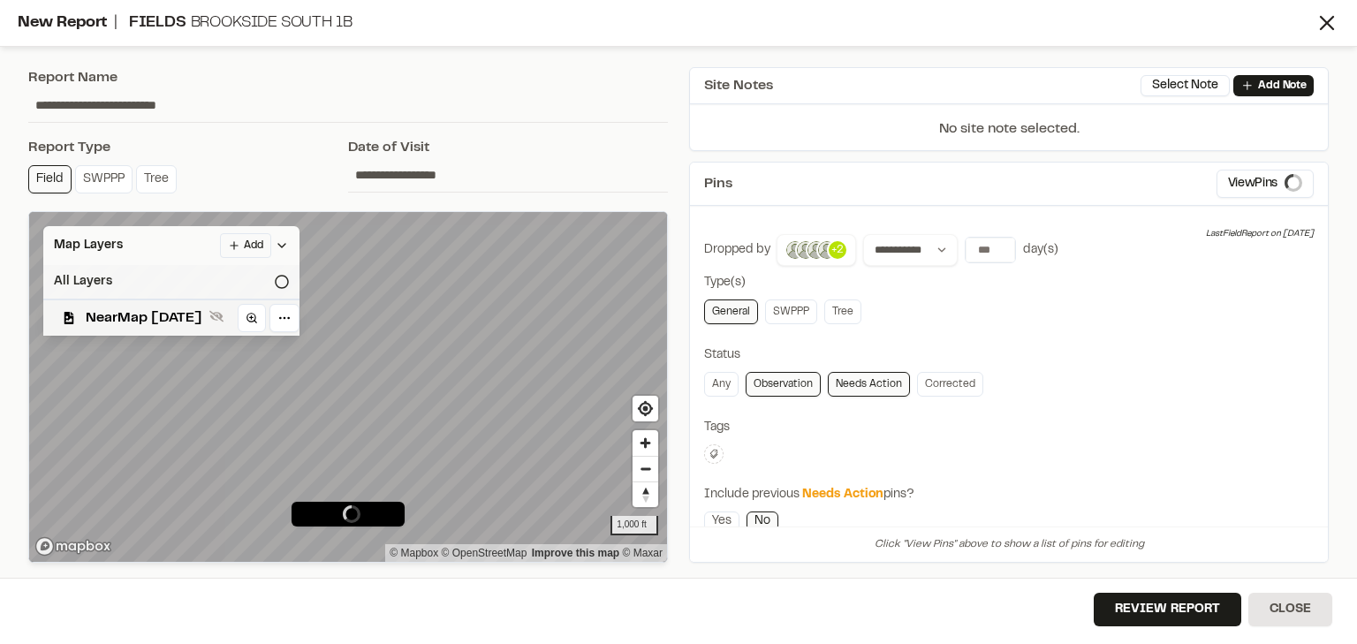
click at [289, 283] on icon at bounding box center [282, 282] width 14 height 14
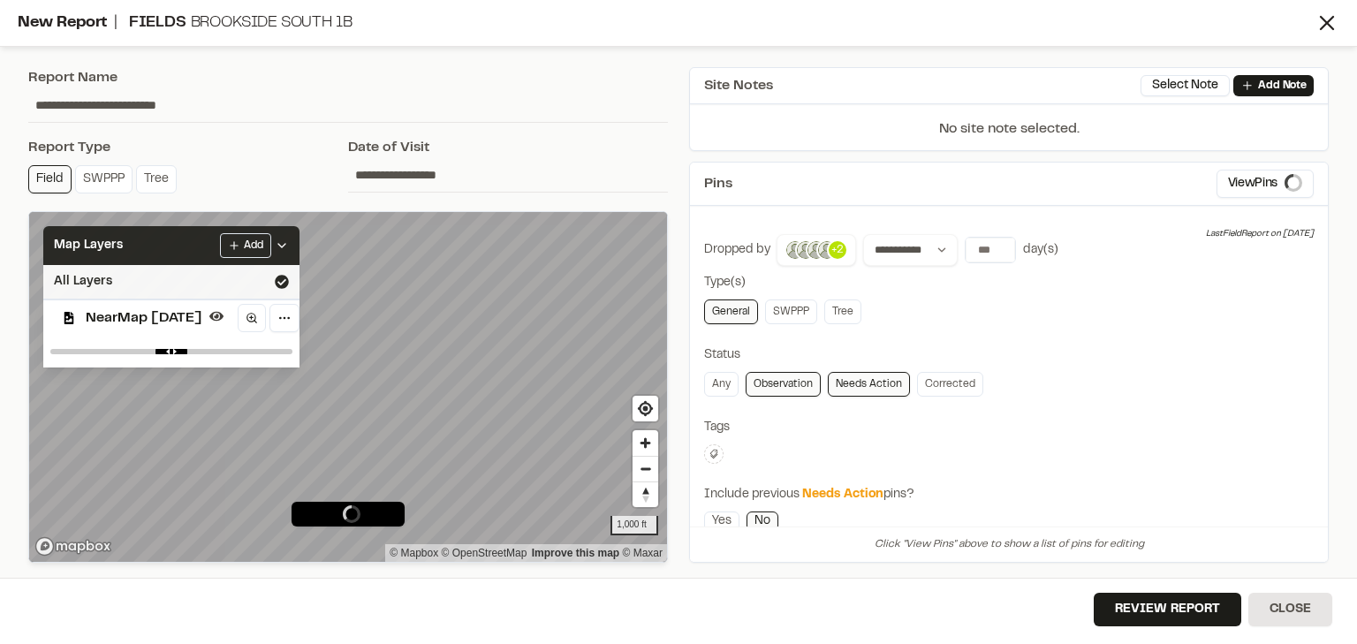
click at [285, 244] on polyline at bounding box center [281, 246] width 7 height 4
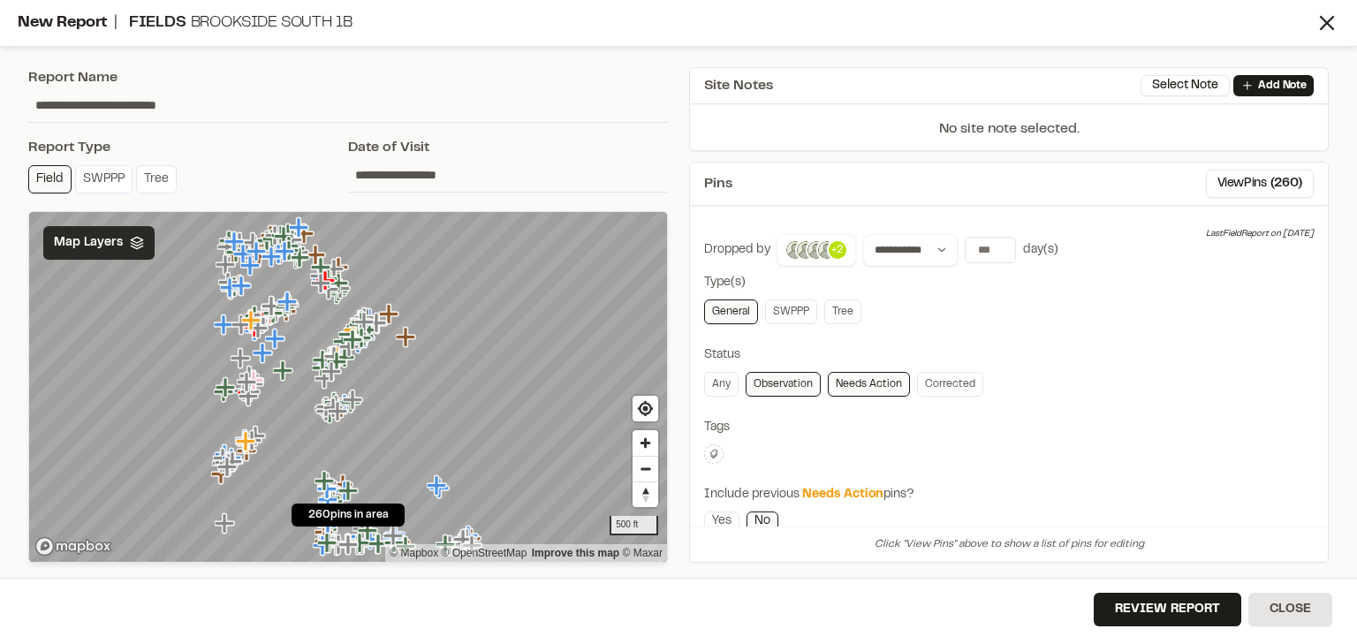
drag, startPoint x: 131, startPoint y: 113, endPoint x: 190, endPoint y: 107, distance: 59.5
click at [131, 113] on input "**********" at bounding box center [348, 105] width 640 height 34
drag, startPoint x: 247, startPoint y: 106, endPoint x: -23, endPoint y: 99, distance: 270.4
click at [0, 99] on html "Close sidebar v 3.0.1 Shares Current Workspace [PERSON_NAME] [US_STATE] KH Proj…" at bounding box center [678, 322] width 1357 height 644
paste input "text"
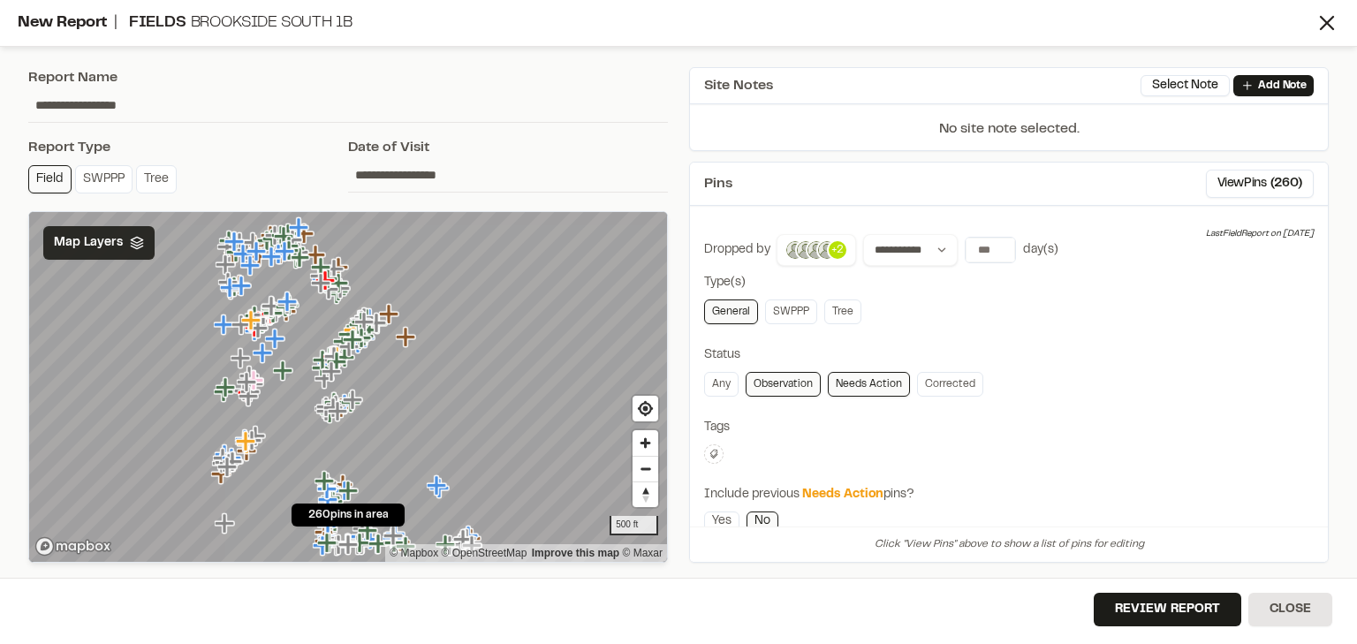
scroll to position [71, 0]
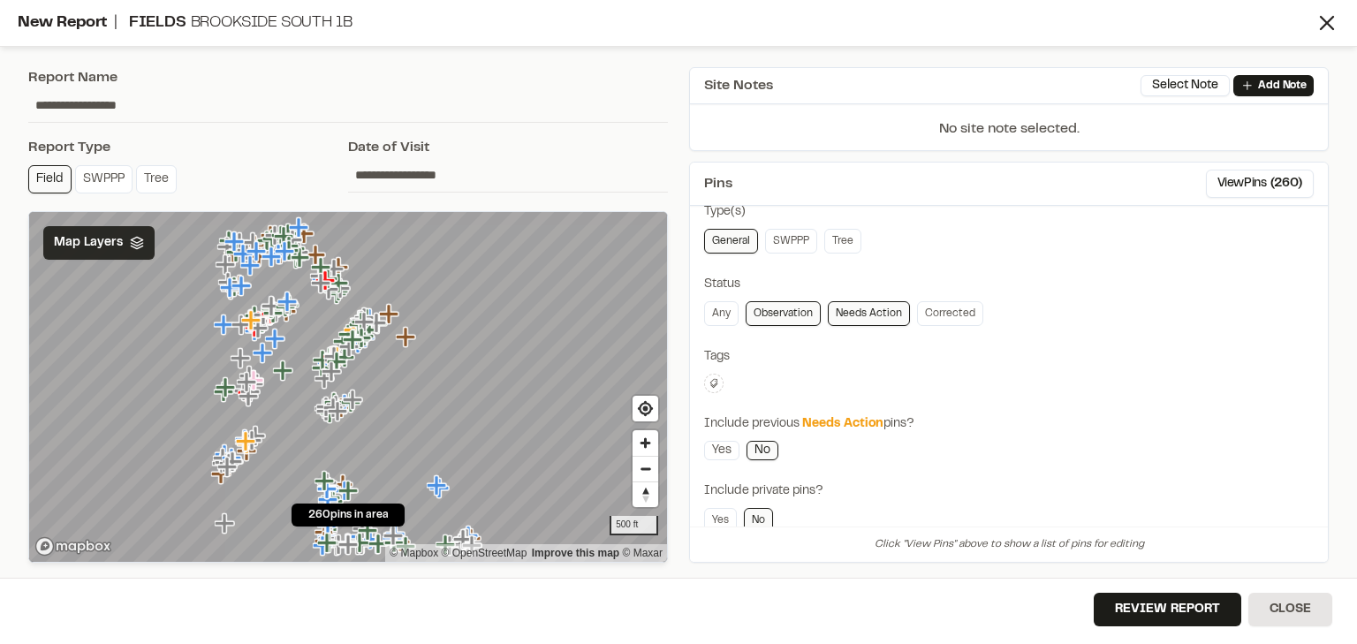
type input "**********"
click at [712, 374] on button at bounding box center [713, 383] width 19 height 19
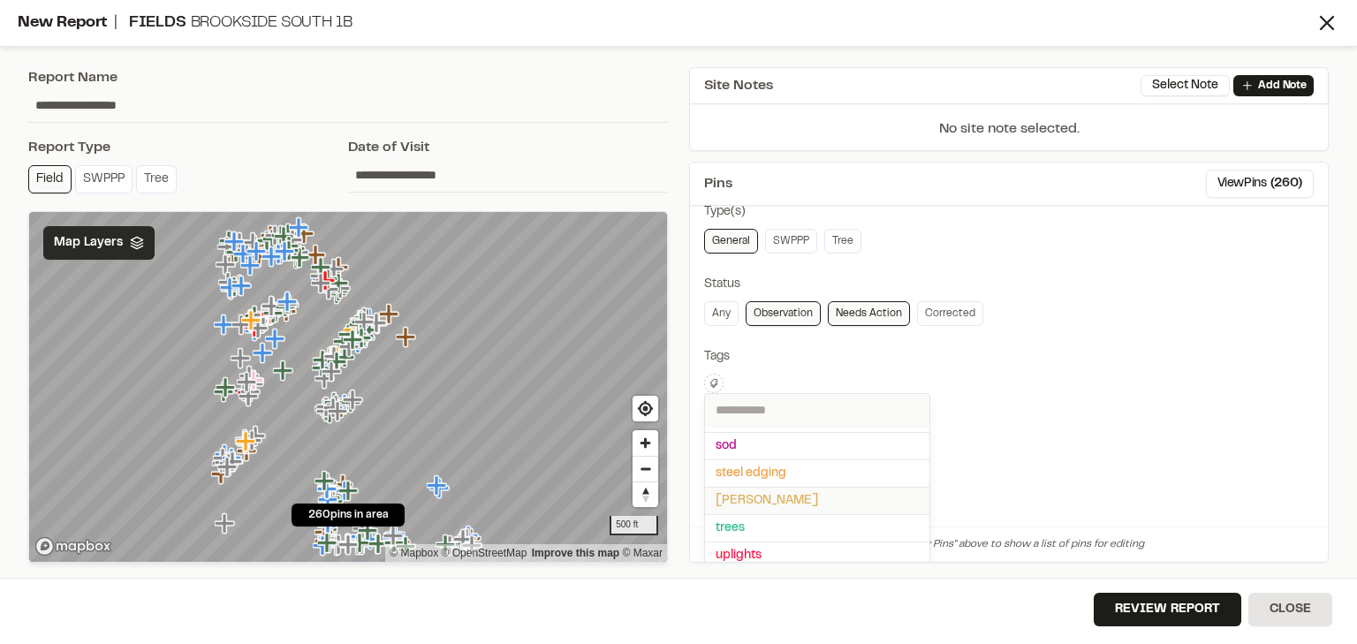
click at [753, 496] on span "[PERSON_NAME]" at bounding box center [817, 500] width 203 height 19
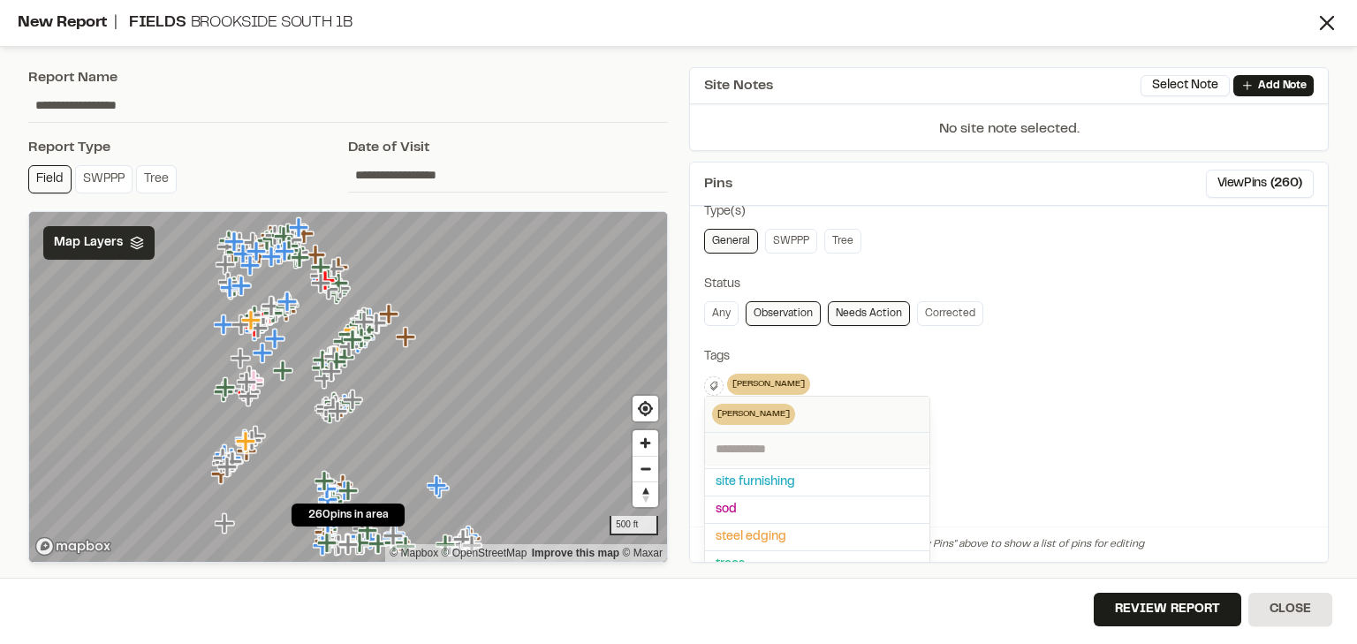
scroll to position [185, 0]
click at [979, 342] on div at bounding box center [678, 322] width 1357 height 644
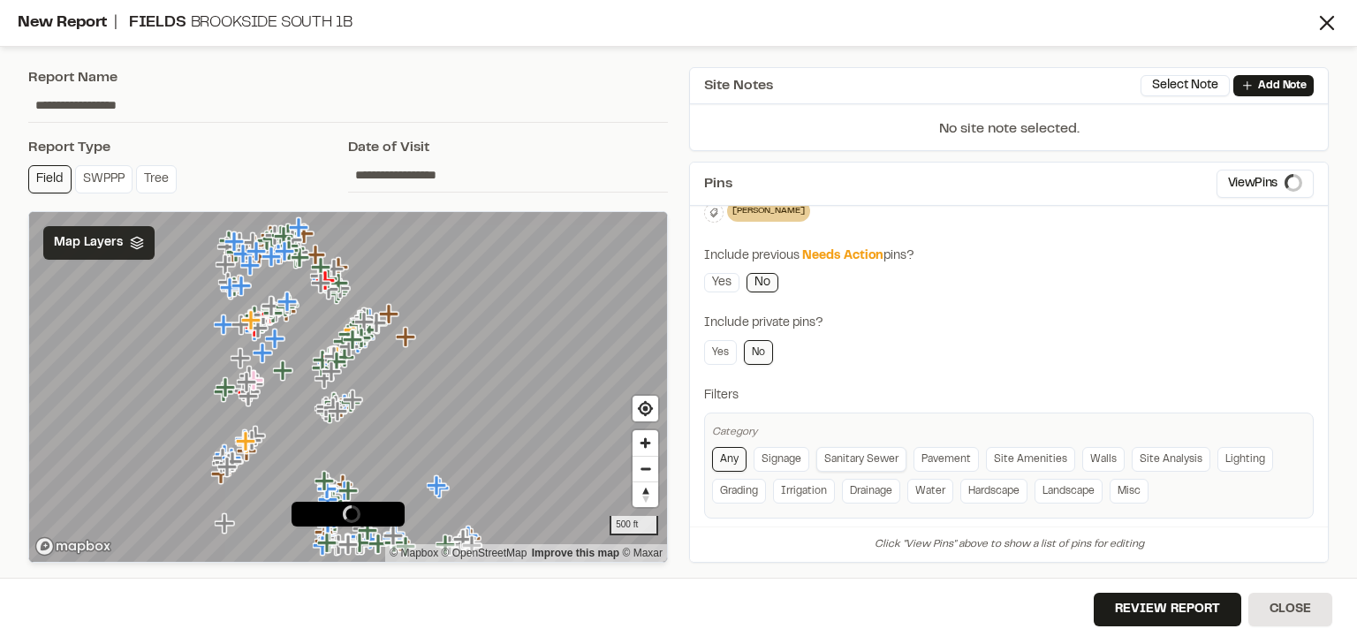
scroll to position [256, 0]
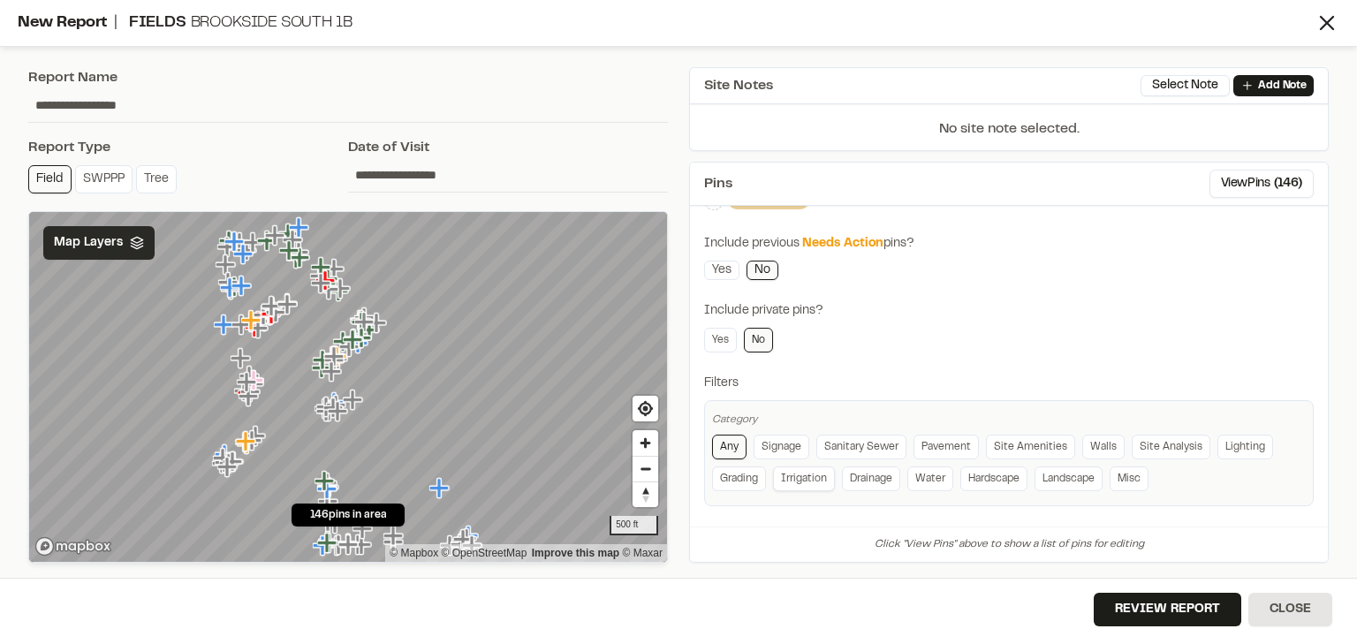
click at [786, 480] on link "Irrigation" at bounding box center [804, 478] width 62 height 25
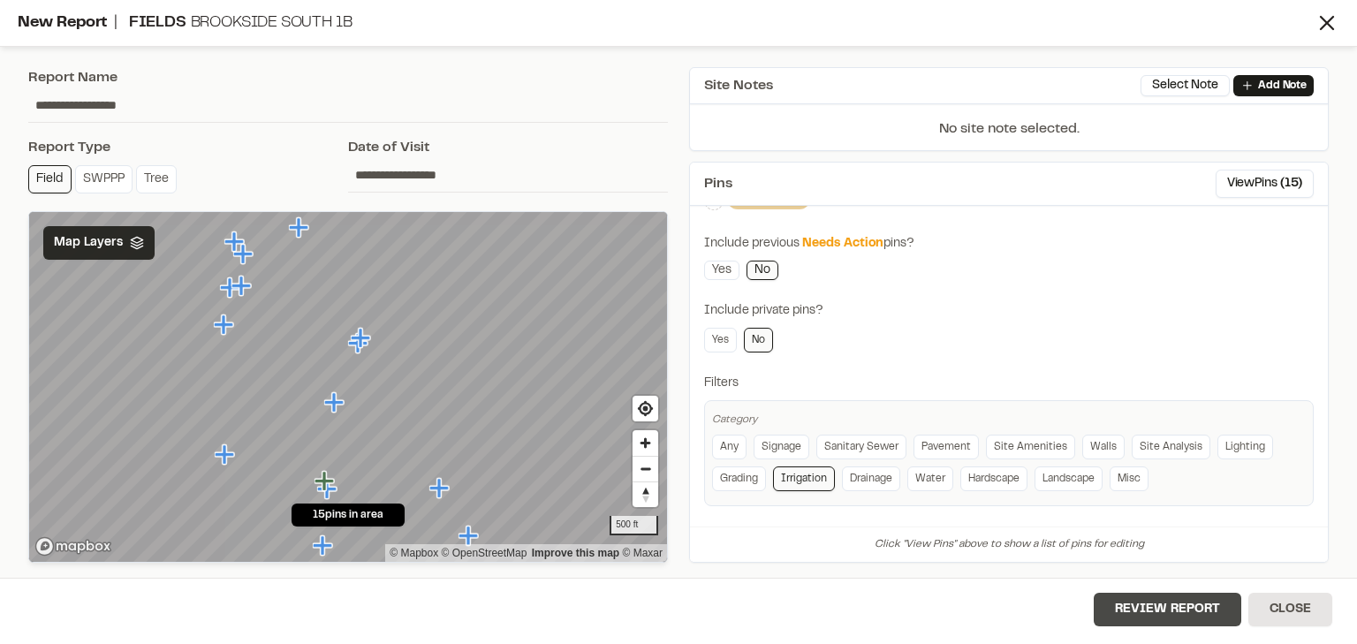
click at [1147, 604] on button "Review Report" at bounding box center [1168, 610] width 148 height 34
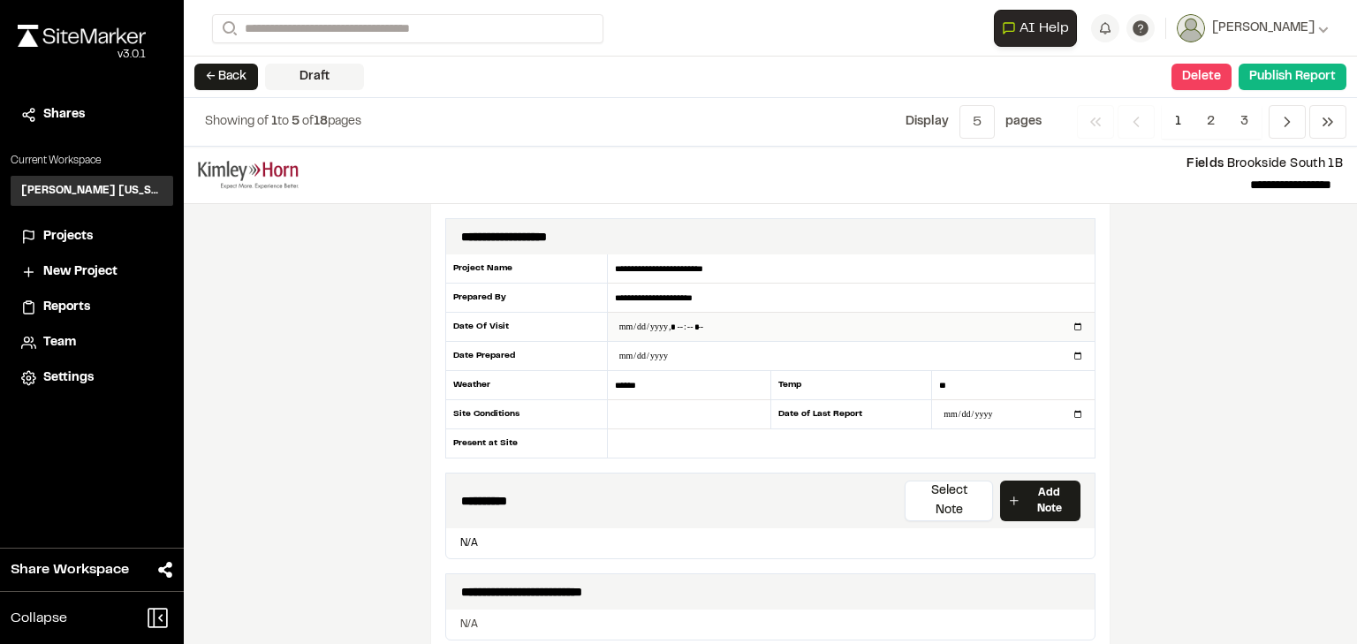
click at [941, 322] on input "datetime-local" at bounding box center [851, 327] width 487 height 28
click at [1071, 325] on input "datetime-local" at bounding box center [851, 327] width 487 height 28
type input "**********"
click at [1206, 439] on div "**********" at bounding box center [770, 395] width 1173 height 497
click at [1206, 68] on button "Publish Report" at bounding box center [1292, 77] width 108 height 27
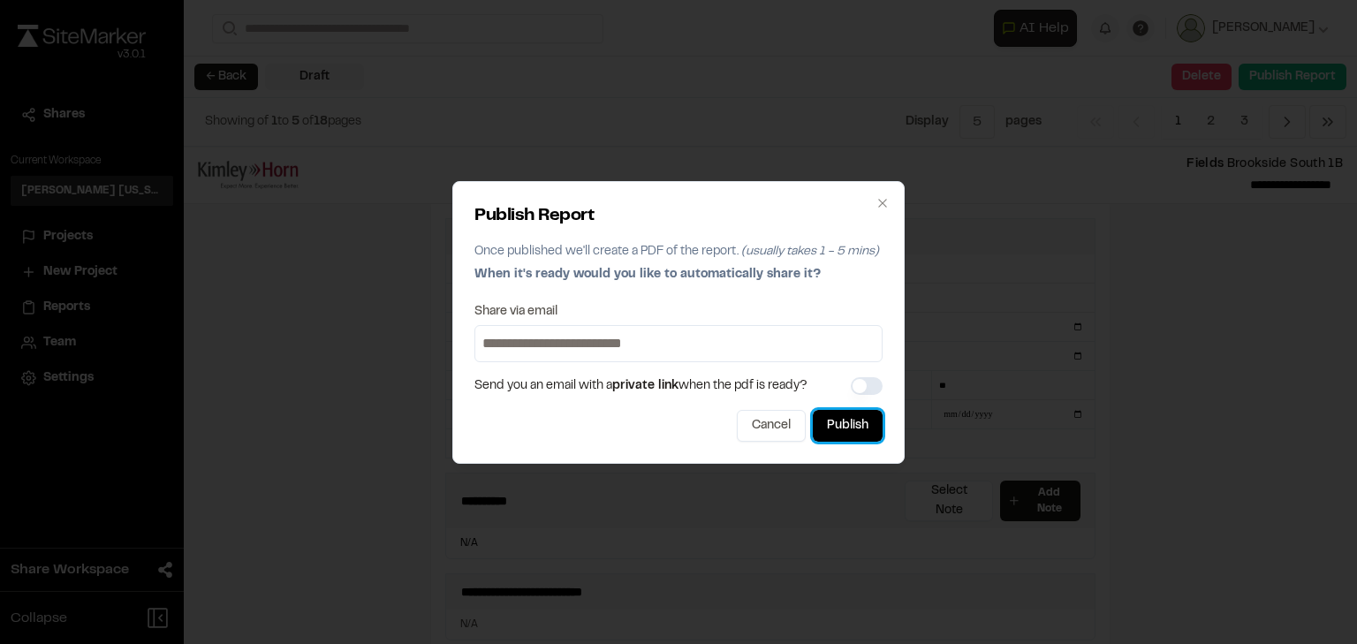
drag, startPoint x: 864, startPoint y: 426, endPoint x: 873, endPoint y: 417, distance: 12.5
click at [864, 425] on button "Publish" at bounding box center [848, 426] width 70 height 32
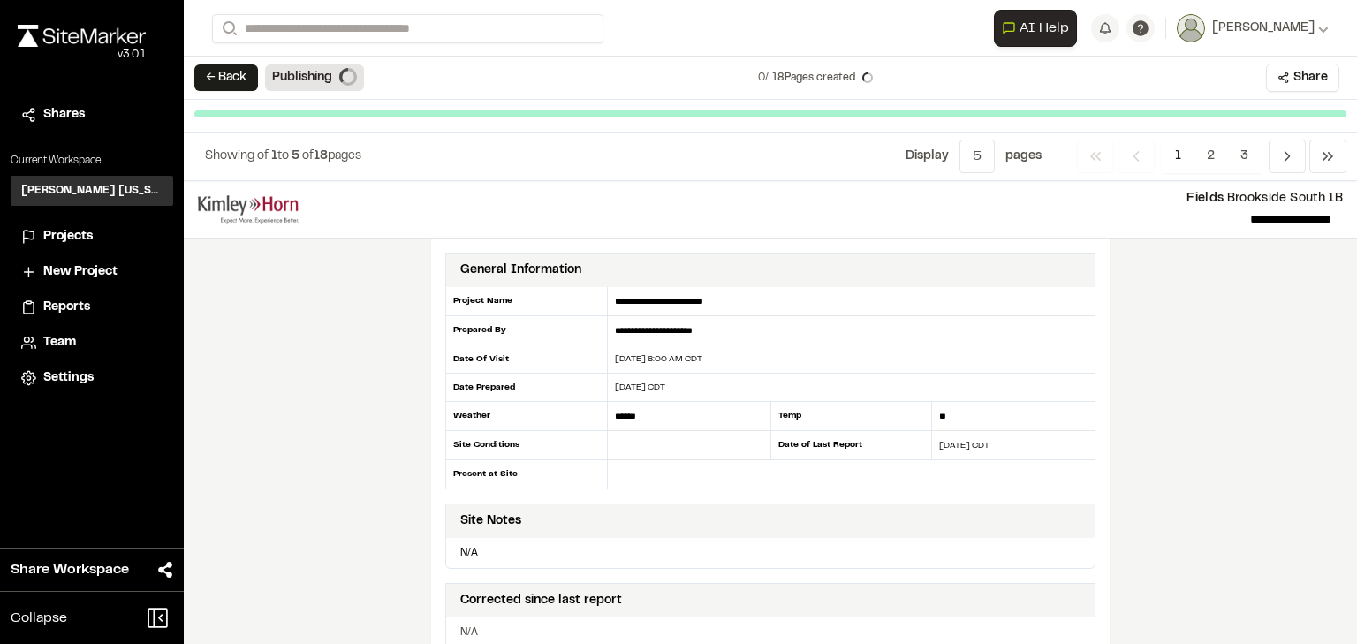
click at [403, 363] on div "**********" at bounding box center [770, 412] width 1173 height 463
click at [473, 186] on div "**********" at bounding box center [770, 209] width 1145 height 57
click at [245, 81] on button "← Back" at bounding box center [226, 77] width 64 height 27
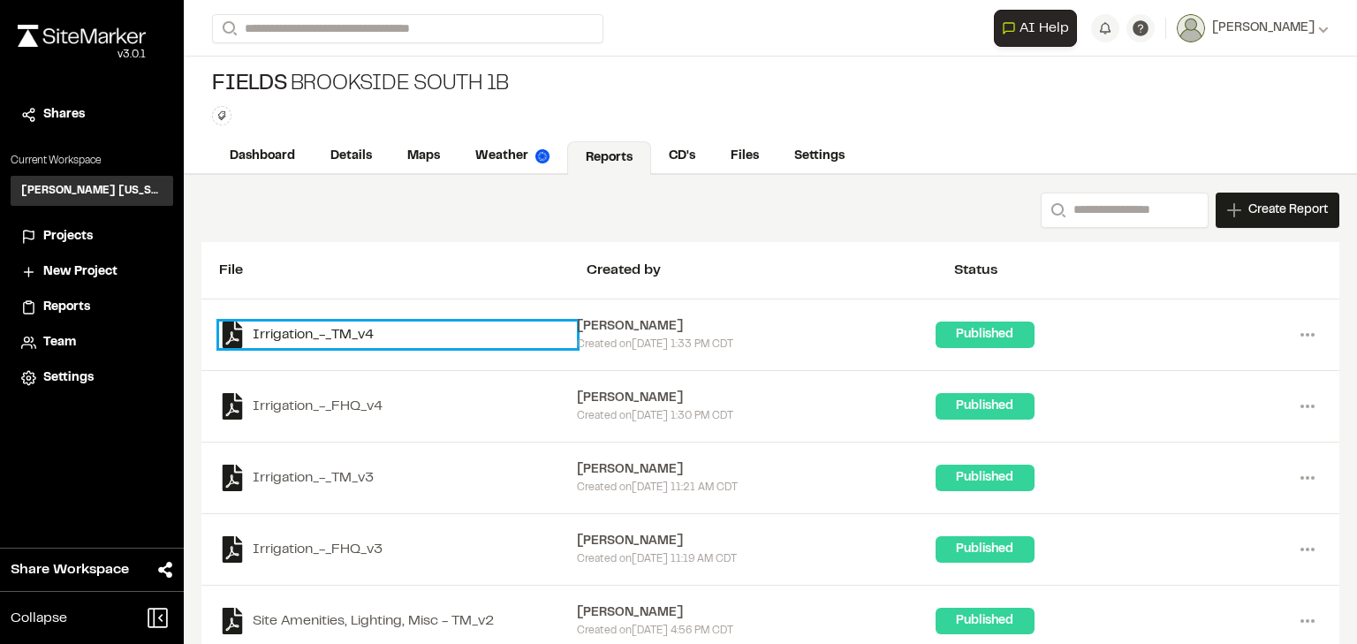
click at [290, 330] on link "Irrigation_-_TM_v4" at bounding box center [398, 335] width 358 height 27
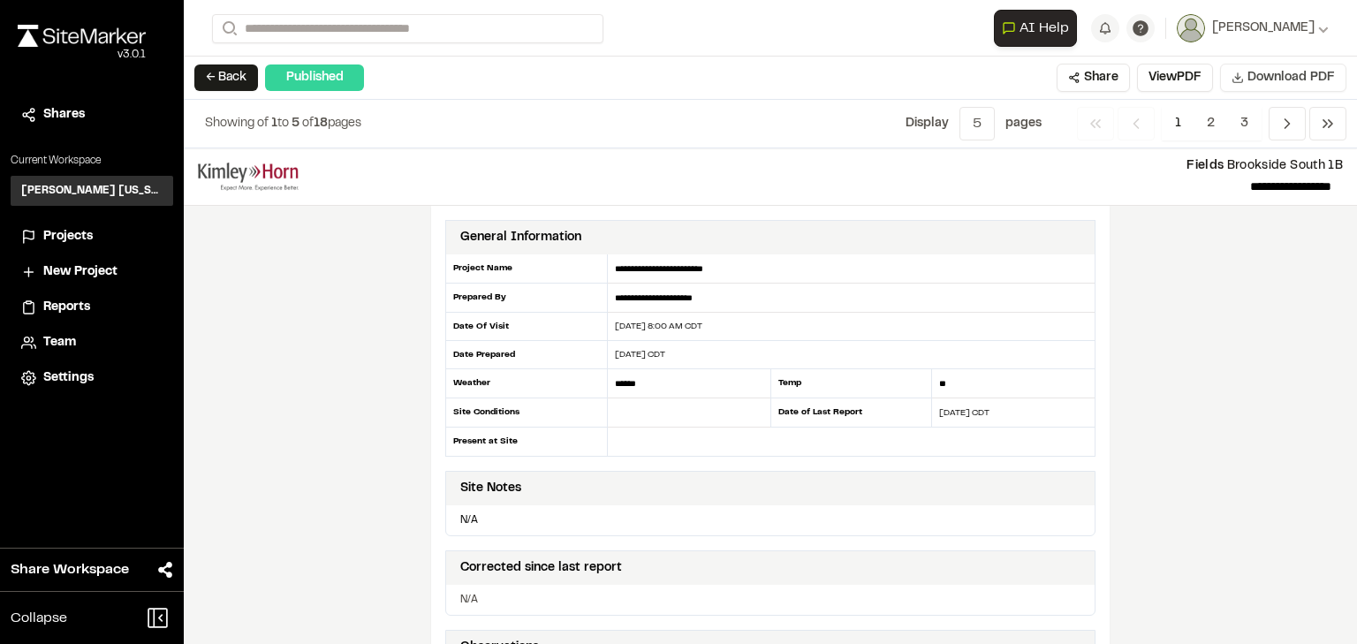
click at [1206, 80] on span "Download PDF" at bounding box center [1290, 77] width 87 height 19
